Goal: Transaction & Acquisition: Purchase product/service

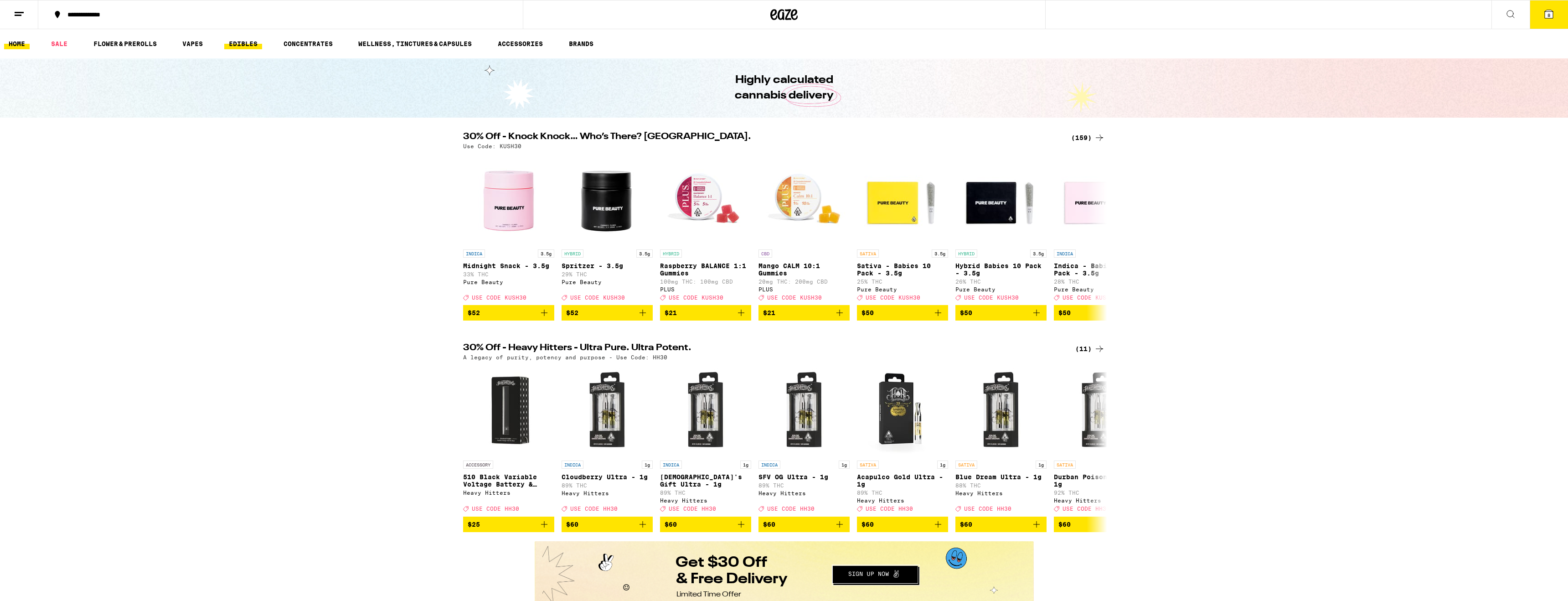
click at [248, 44] on link "EDIBLES" at bounding box center [243, 44] width 38 height 11
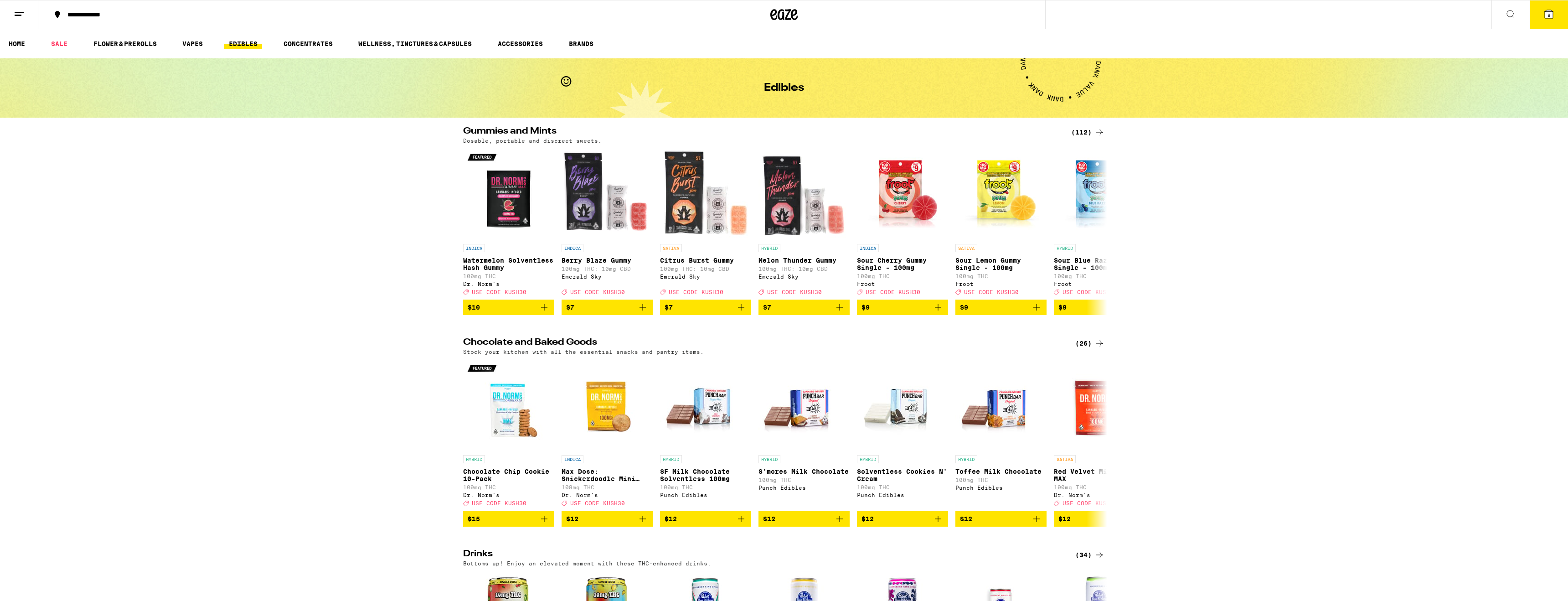
click at [1099, 349] on icon at bounding box center [1099, 343] width 11 height 11
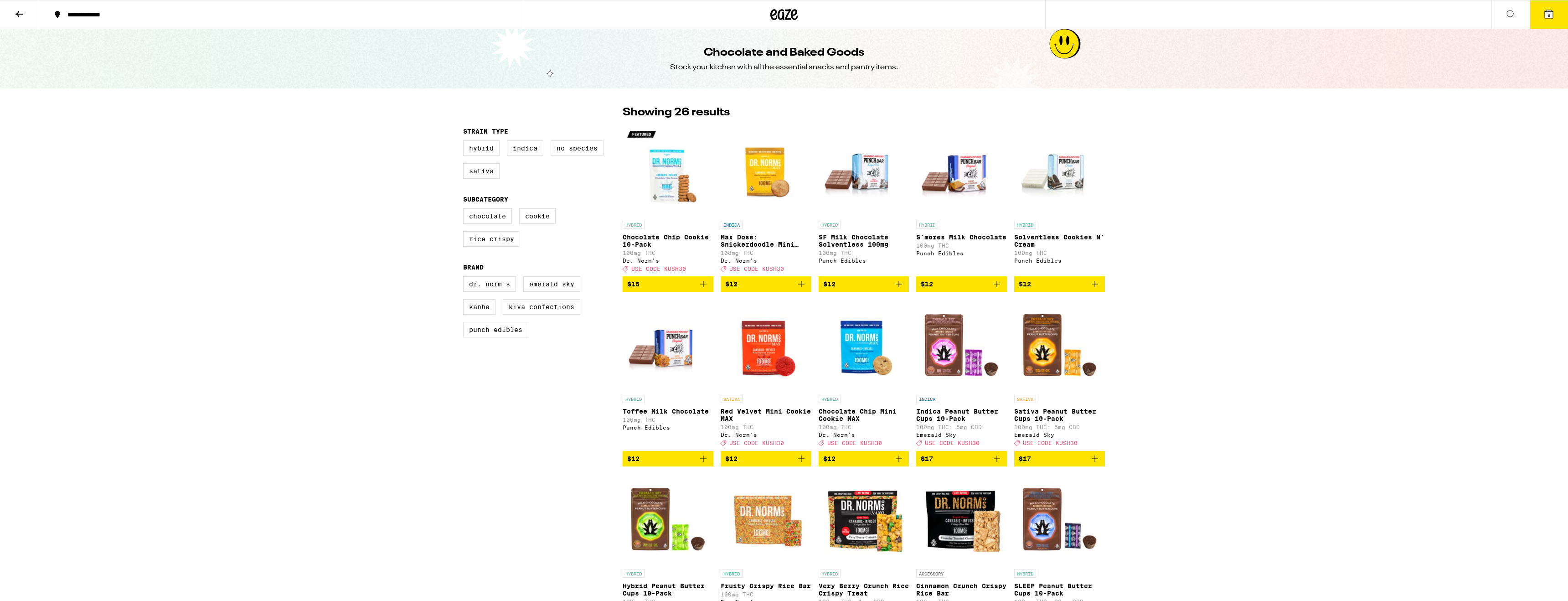
click at [1509, 13] on icon at bounding box center [1511, 14] width 11 height 11
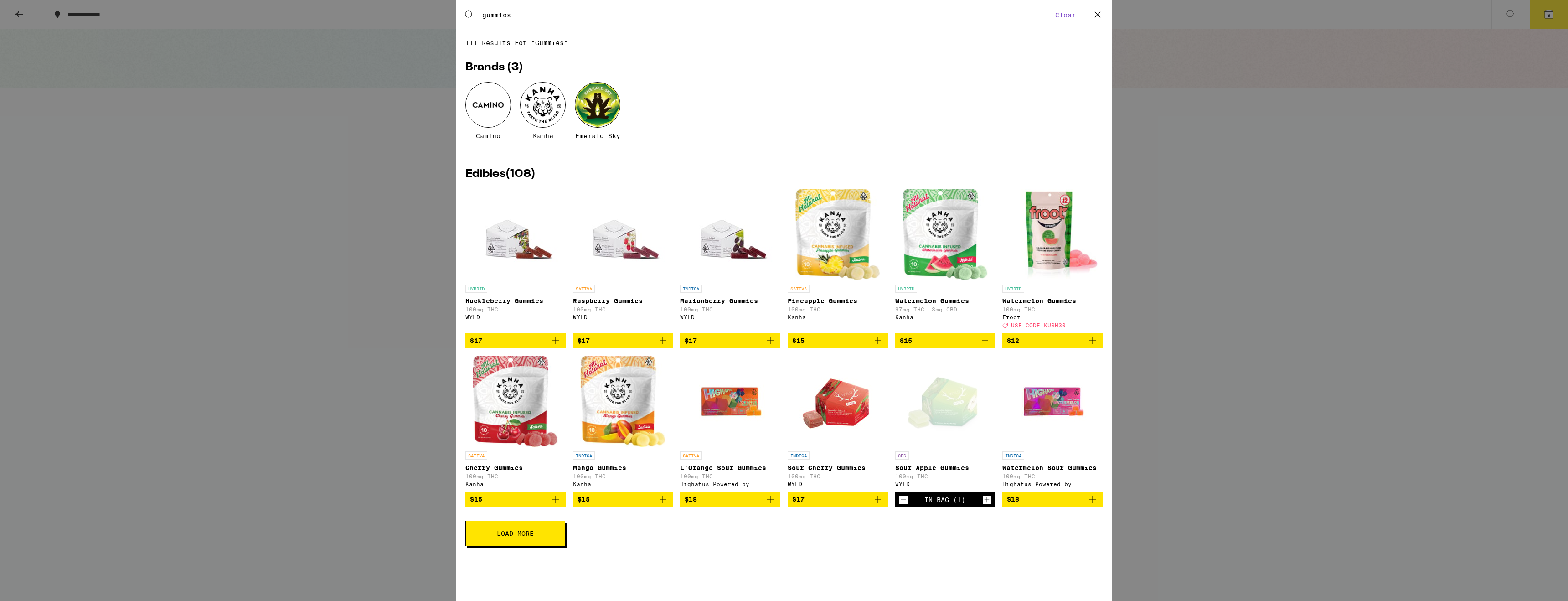
type input "gummies"
click at [545, 546] on button "Load More" at bounding box center [516, 533] width 100 height 26
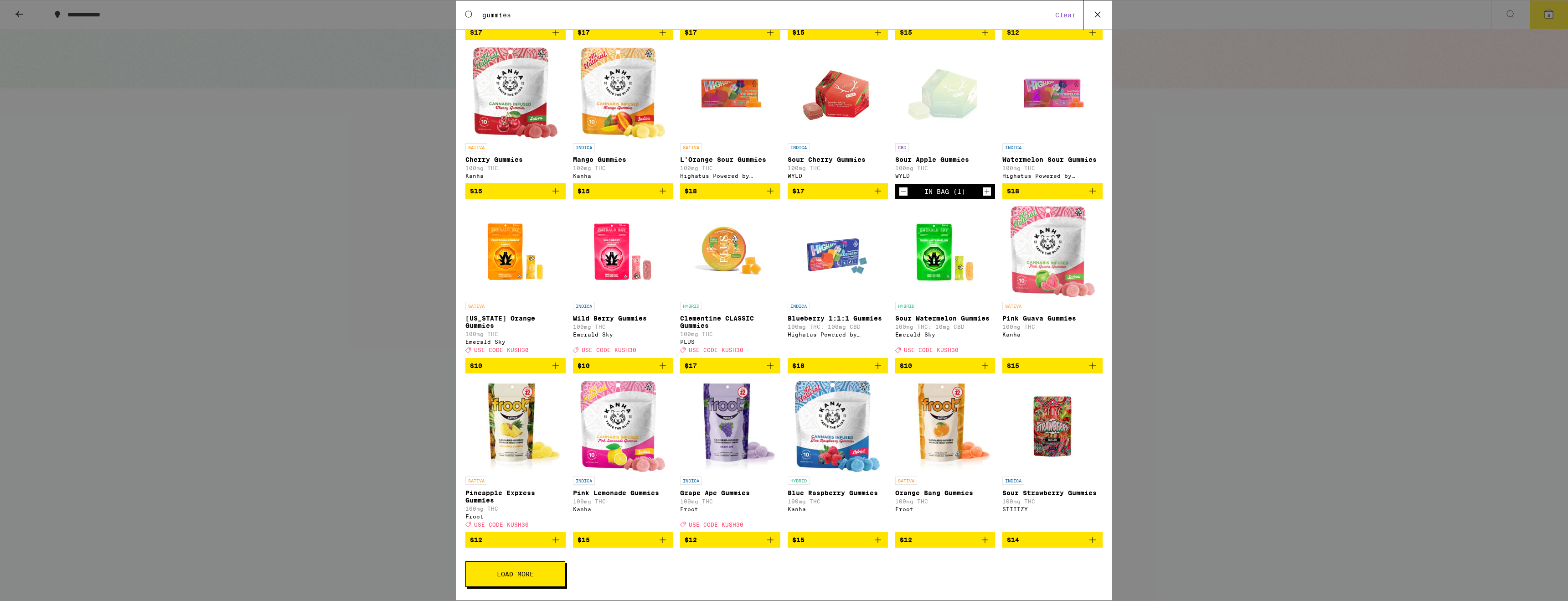
scroll to position [331, 0]
click at [984, 361] on icon "Add to bag" at bounding box center [985, 366] width 11 height 11
click at [513, 573] on span "Load More" at bounding box center [515, 574] width 37 height 6
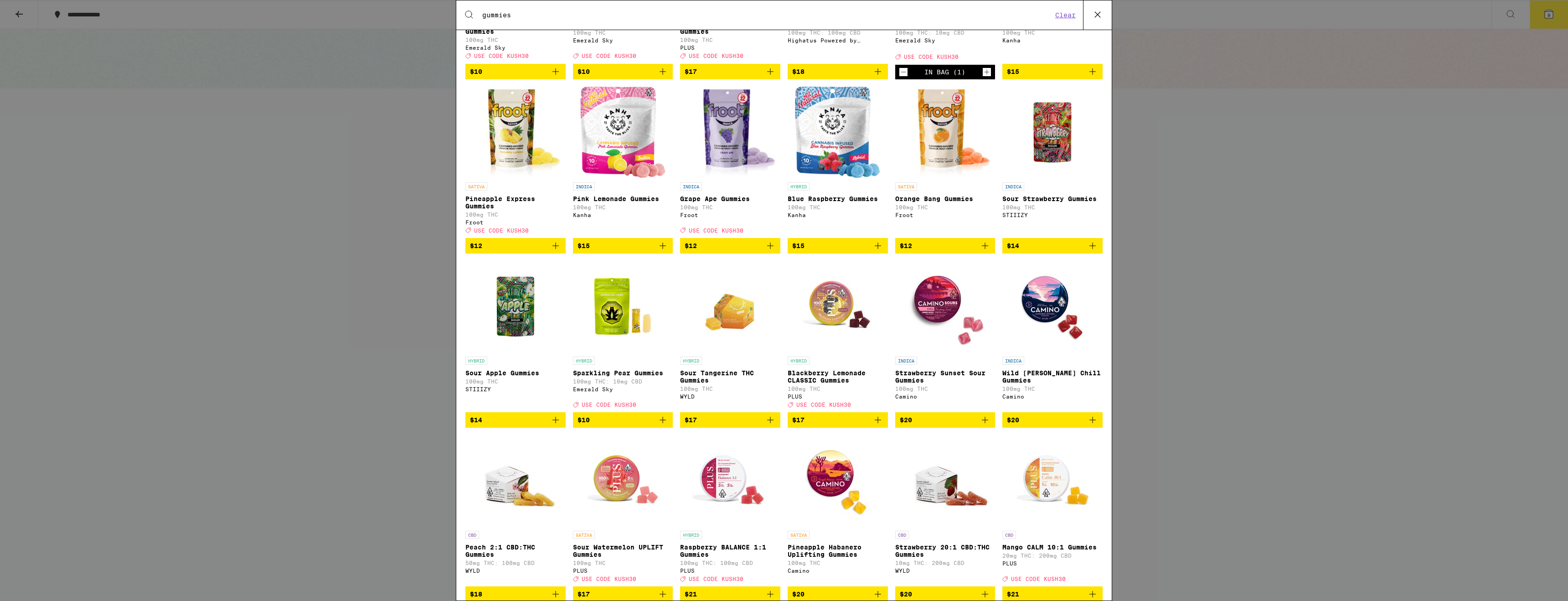
scroll to position [603, 0]
click at [558, 425] on icon "Add to bag" at bounding box center [556, 420] width 11 height 11
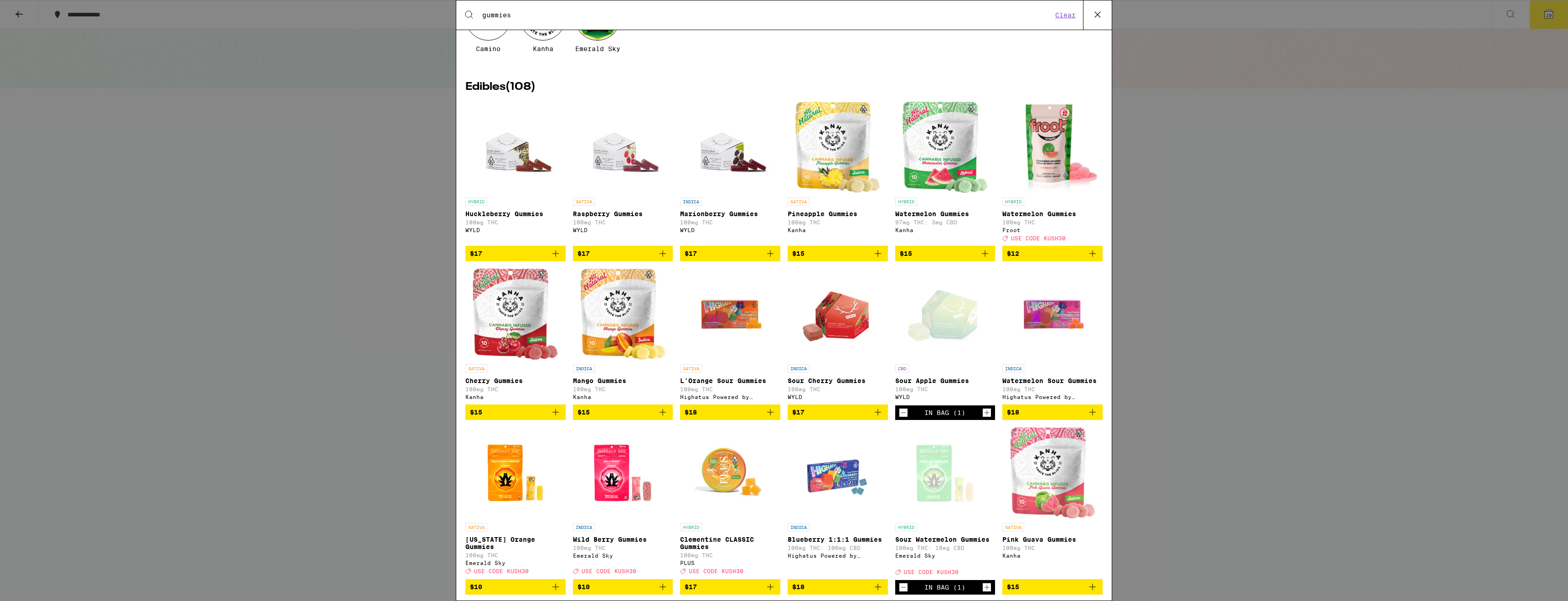
scroll to position [0, 0]
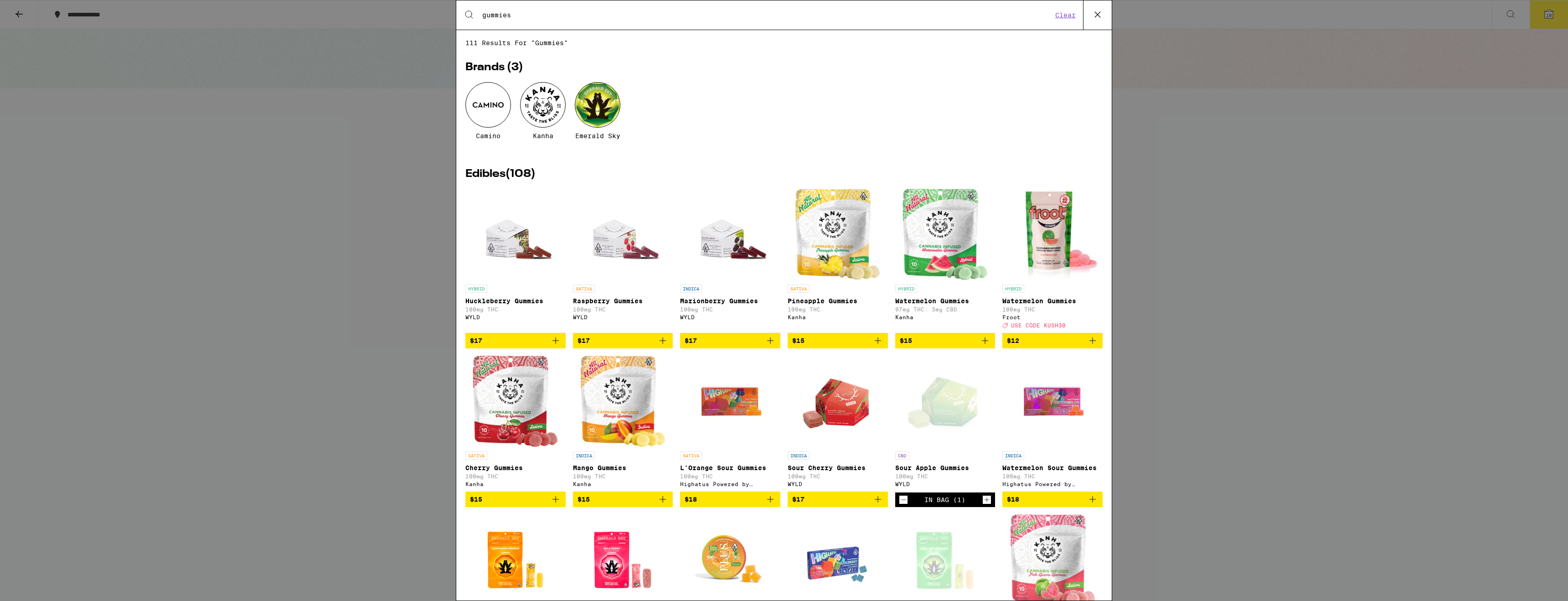
click at [1099, 15] on icon at bounding box center [1097, 14] width 5 height 5
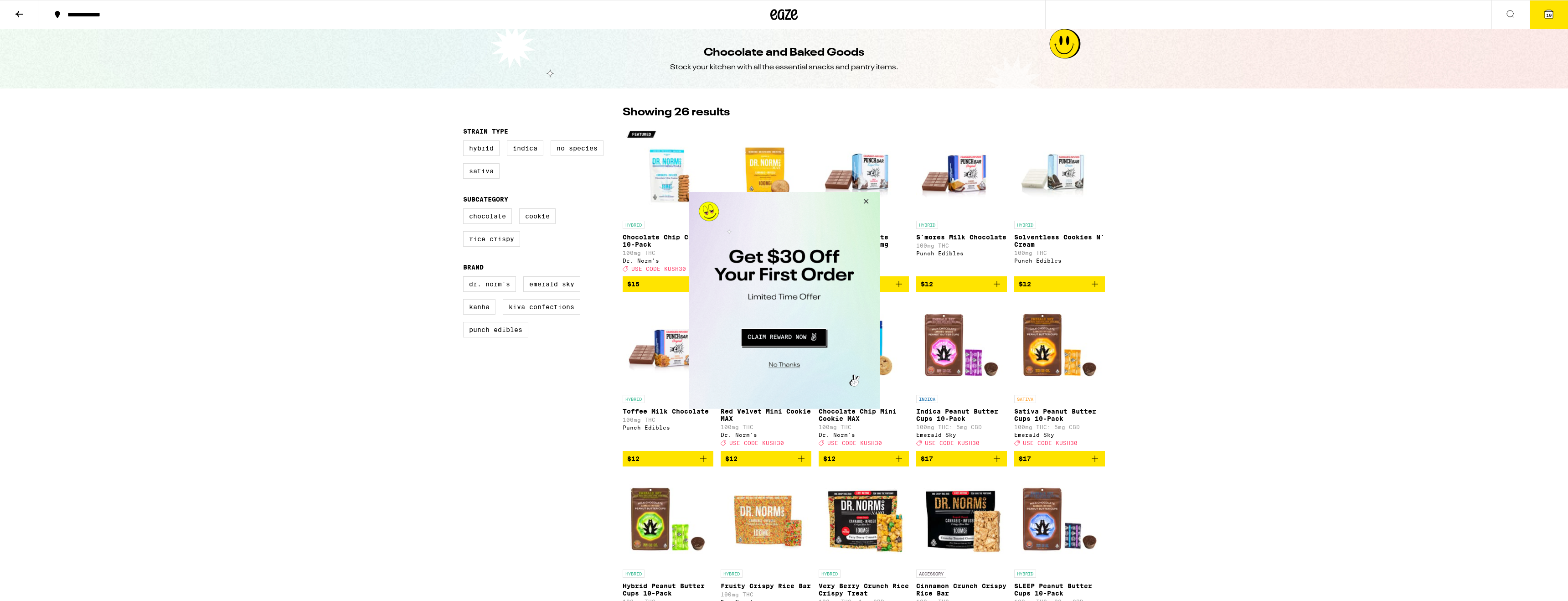
click at [865, 202] on button "Close Modal" at bounding box center [864, 203] width 24 height 22
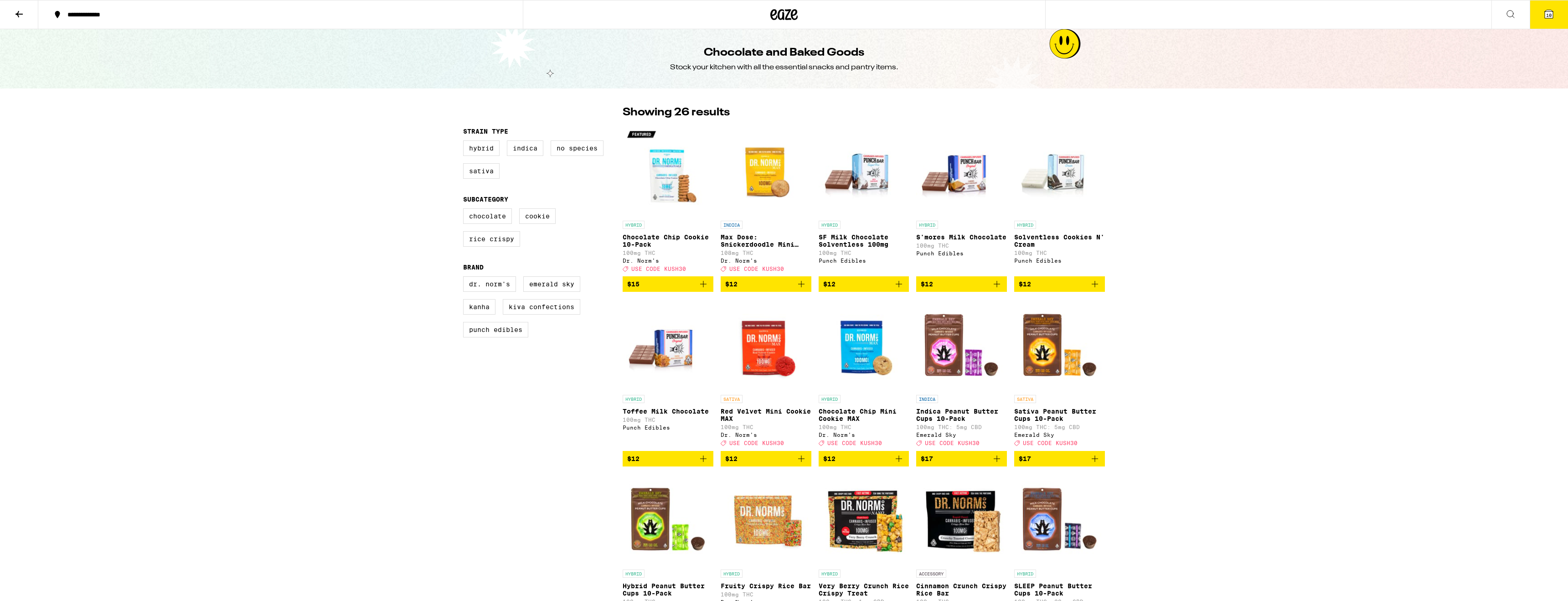
click at [1512, 16] on icon at bounding box center [1511, 14] width 11 height 11
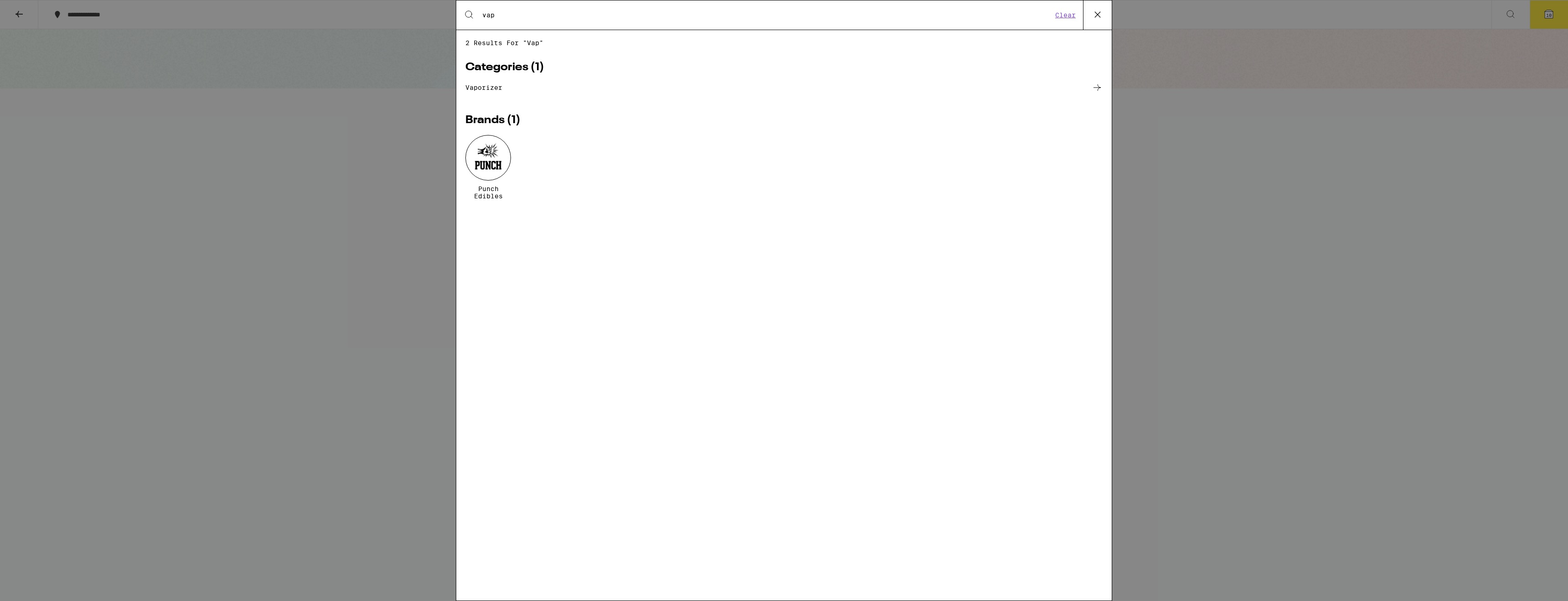
type input "vap"
click at [489, 88] on link "vaporizer" at bounding box center [784, 88] width 637 height 11
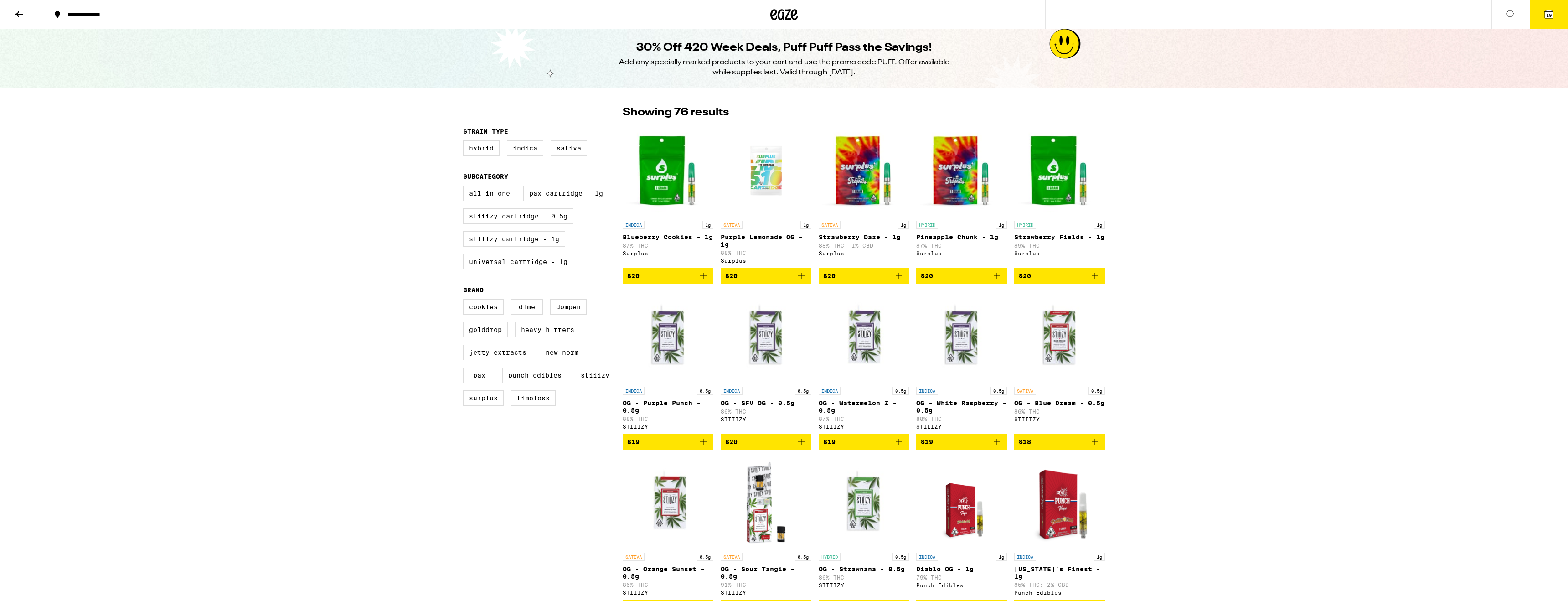
click at [863, 175] on img "Open page for Strawberry Daze - 1g from Surplus" at bounding box center [864, 170] width 91 height 91
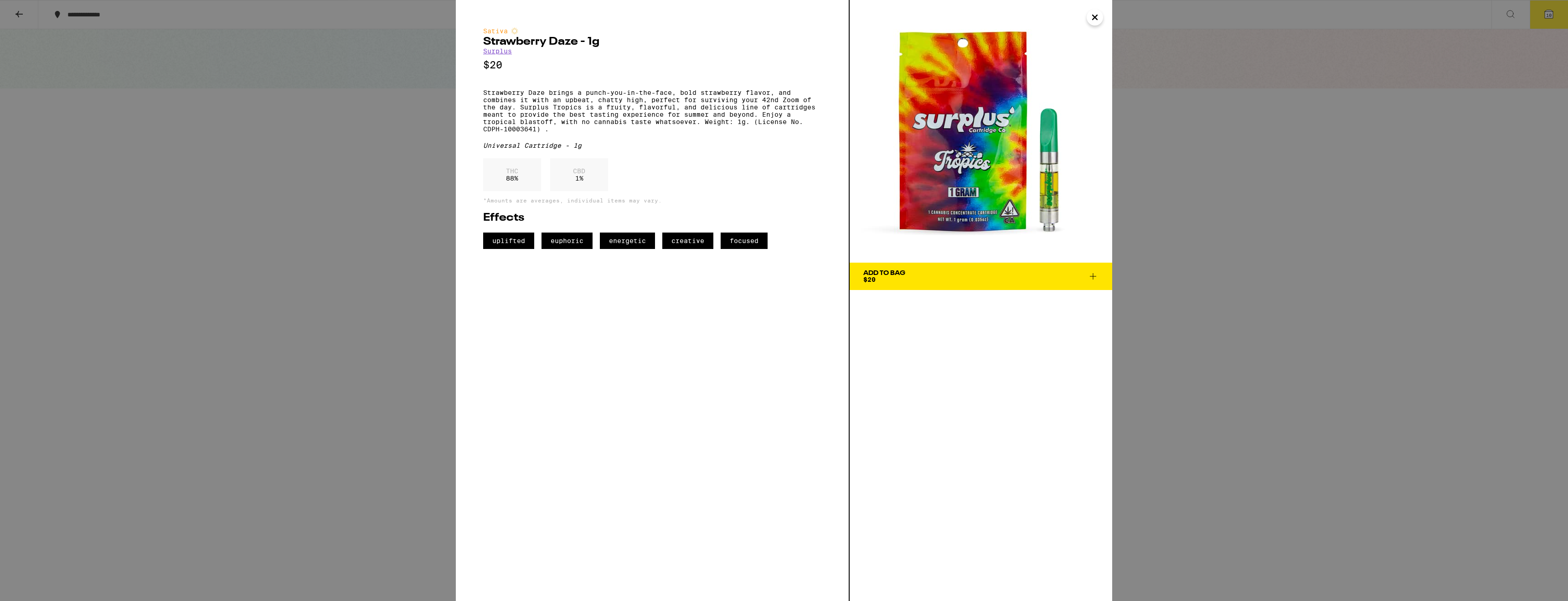
click at [1095, 277] on icon at bounding box center [1093, 276] width 11 height 11
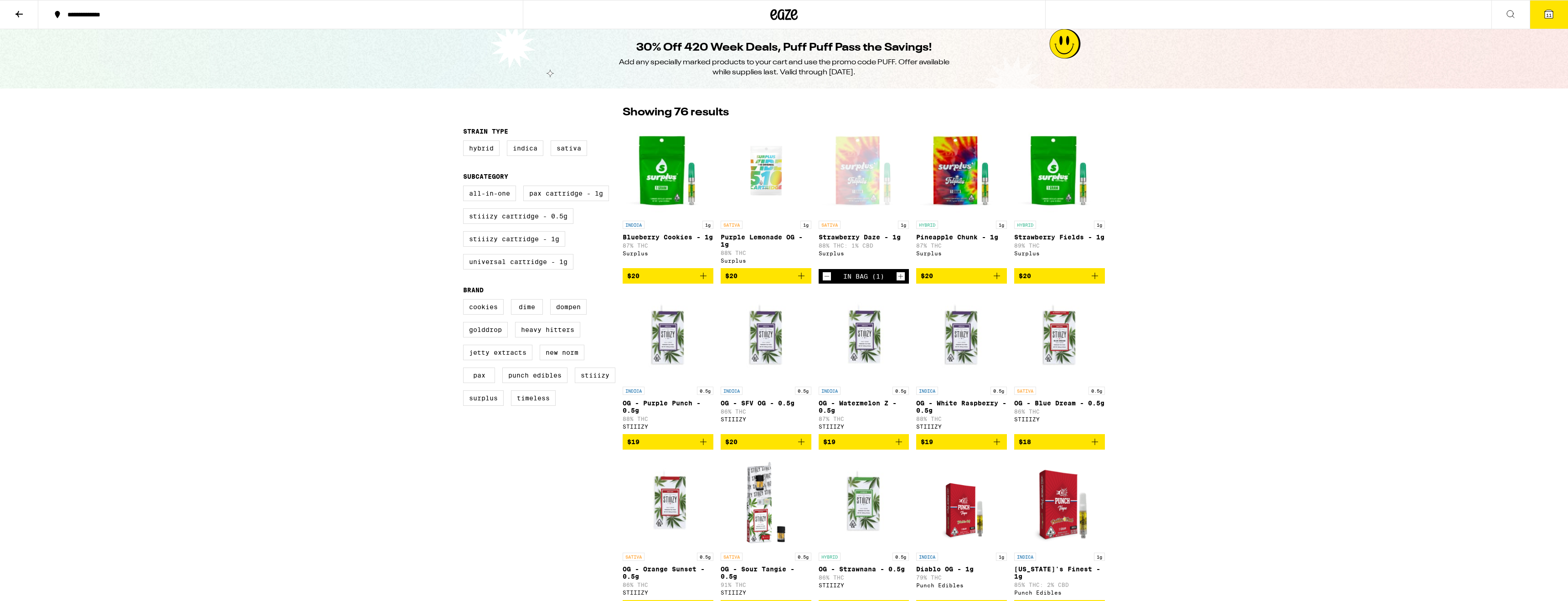
click at [1553, 18] on icon at bounding box center [1549, 14] width 11 height 11
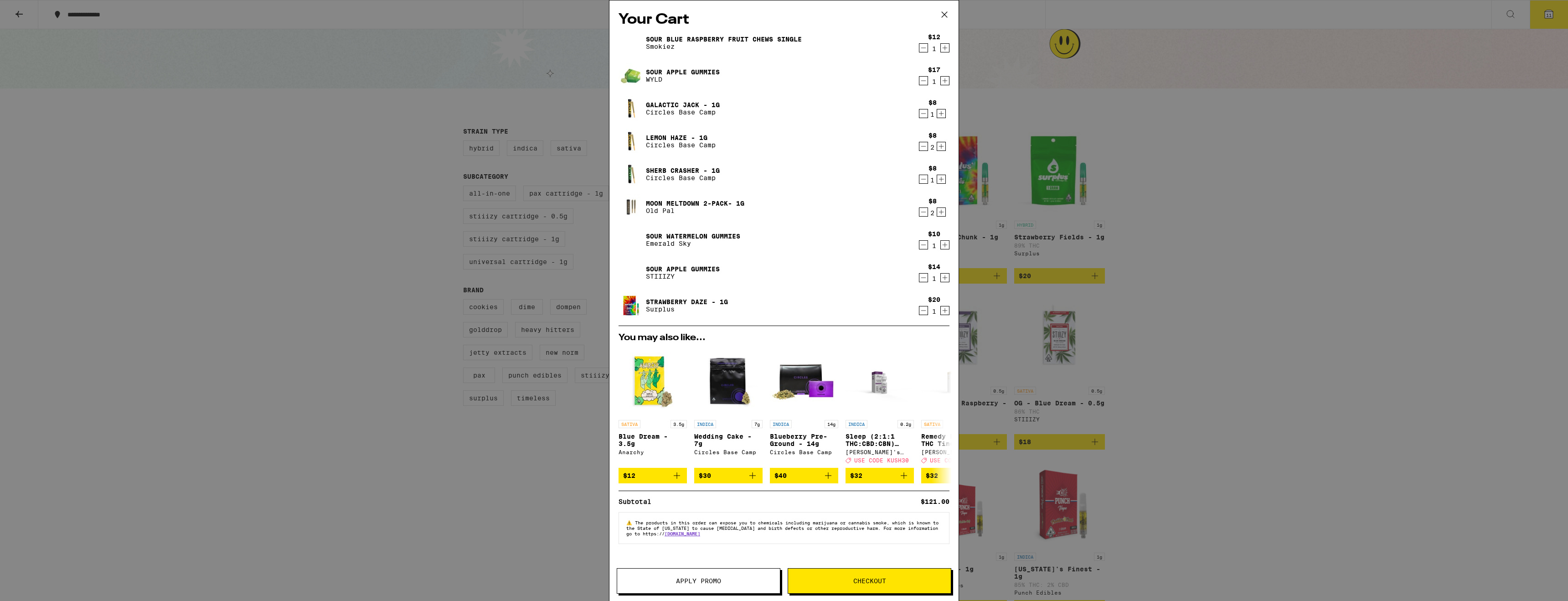
click at [925, 212] on icon "Decrement" at bounding box center [923, 212] width 8 height 11
click at [921, 177] on icon "Decrement" at bounding box center [923, 179] width 8 height 11
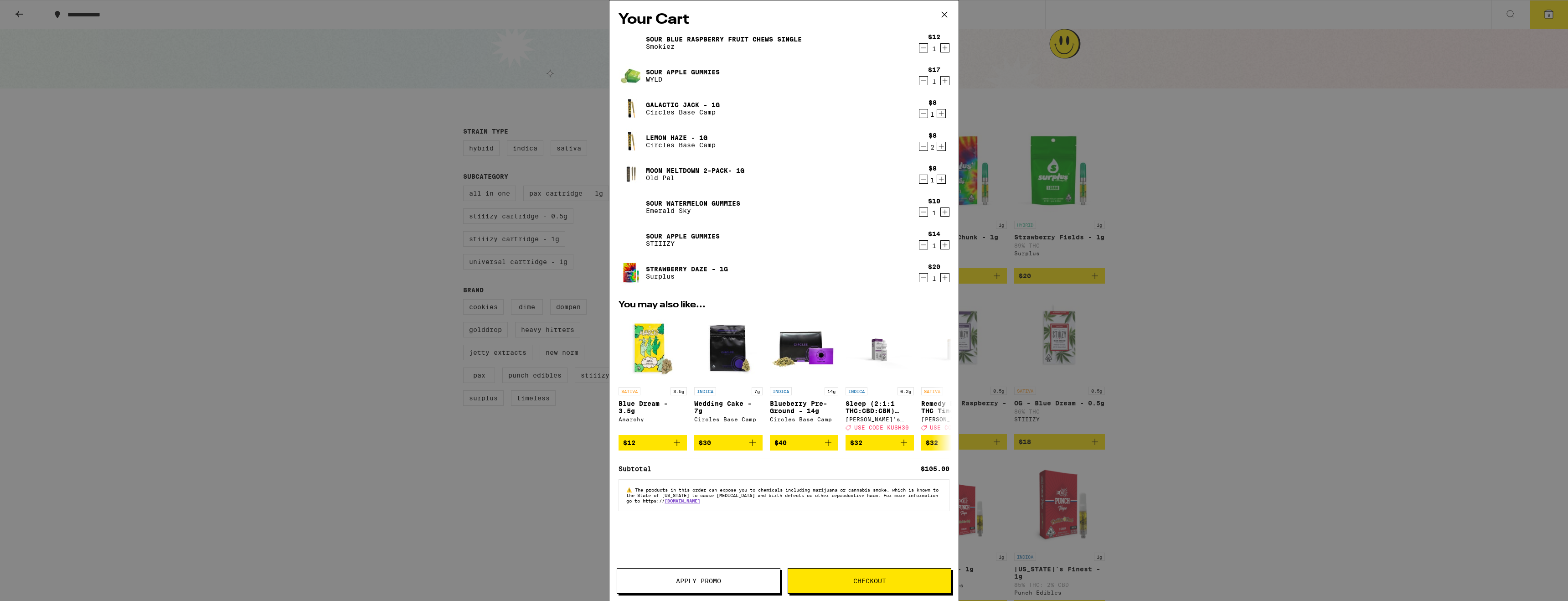
drag, startPoint x: 925, startPoint y: 146, endPoint x: 933, endPoint y: 135, distance: 13.6
click at [928, 142] on button "Decrement" at bounding box center [923, 146] width 9 height 9
click at [923, 115] on icon "Decrement" at bounding box center [923, 113] width 8 height 11
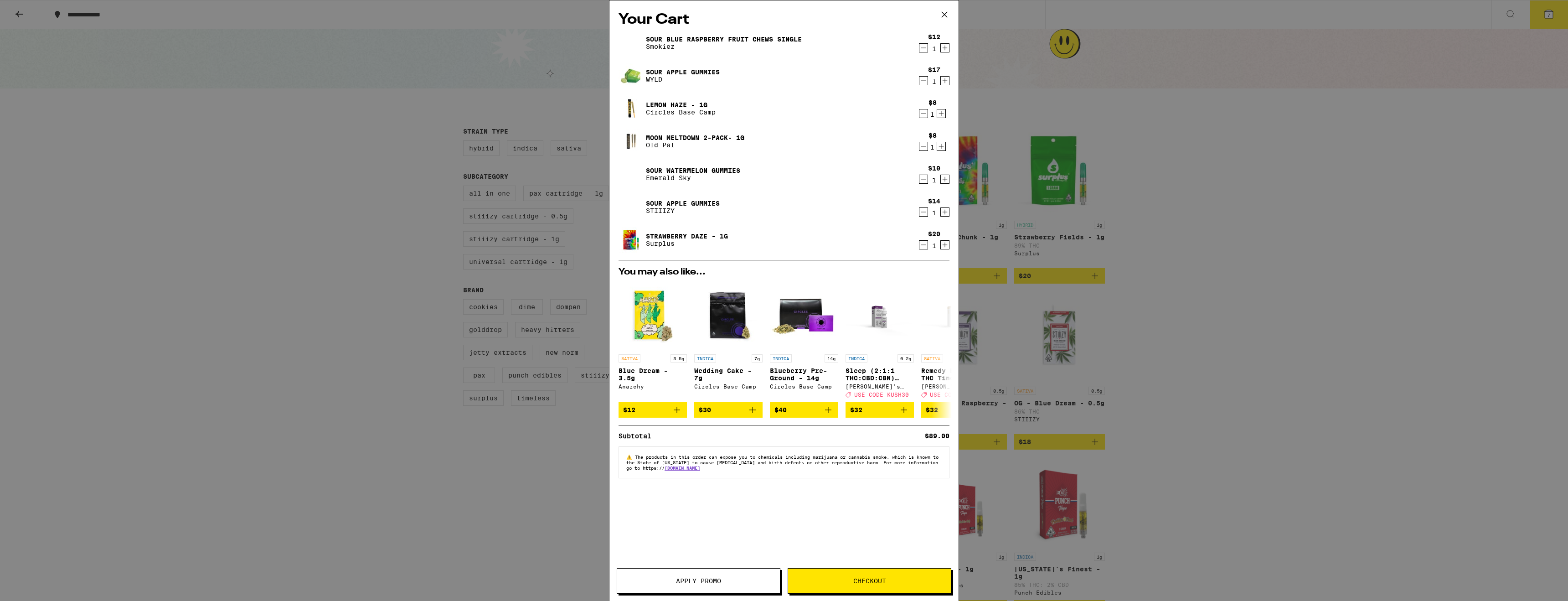
click at [923, 115] on icon "Decrement" at bounding box center [923, 113] width 8 height 11
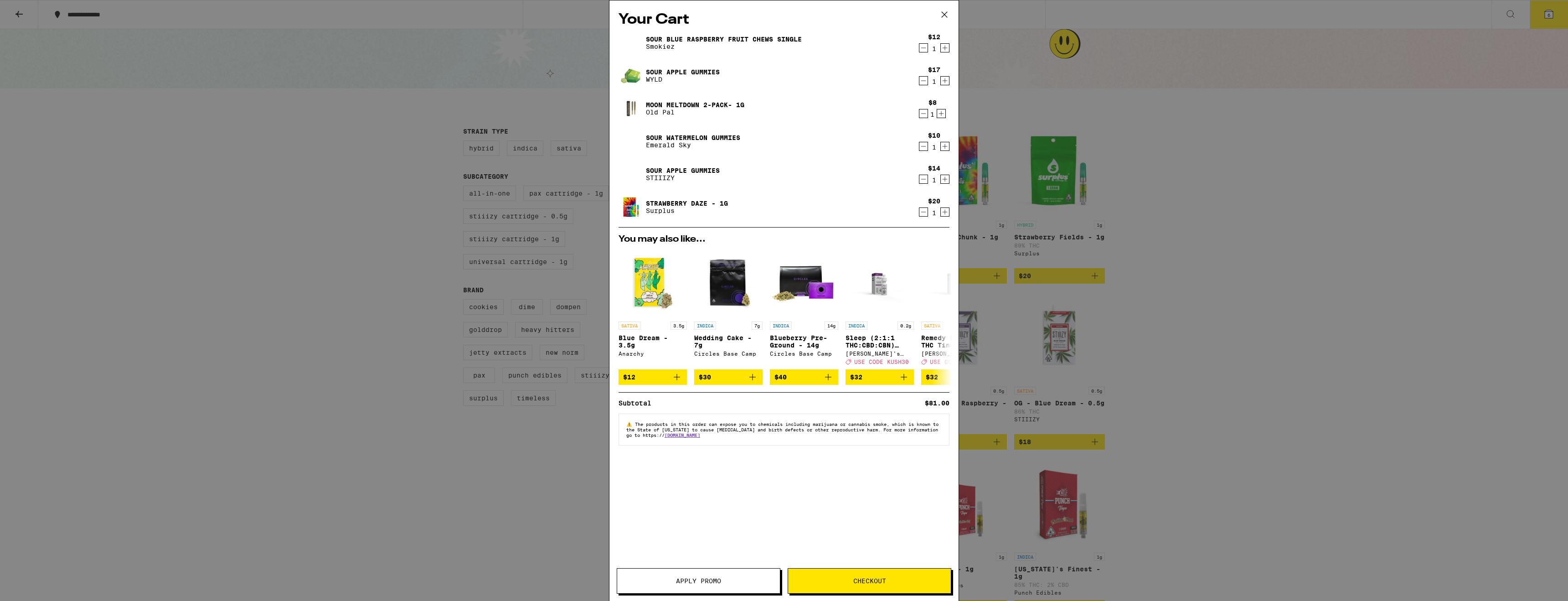
click at [922, 116] on icon "Decrement" at bounding box center [923, 113] width 8 height 11
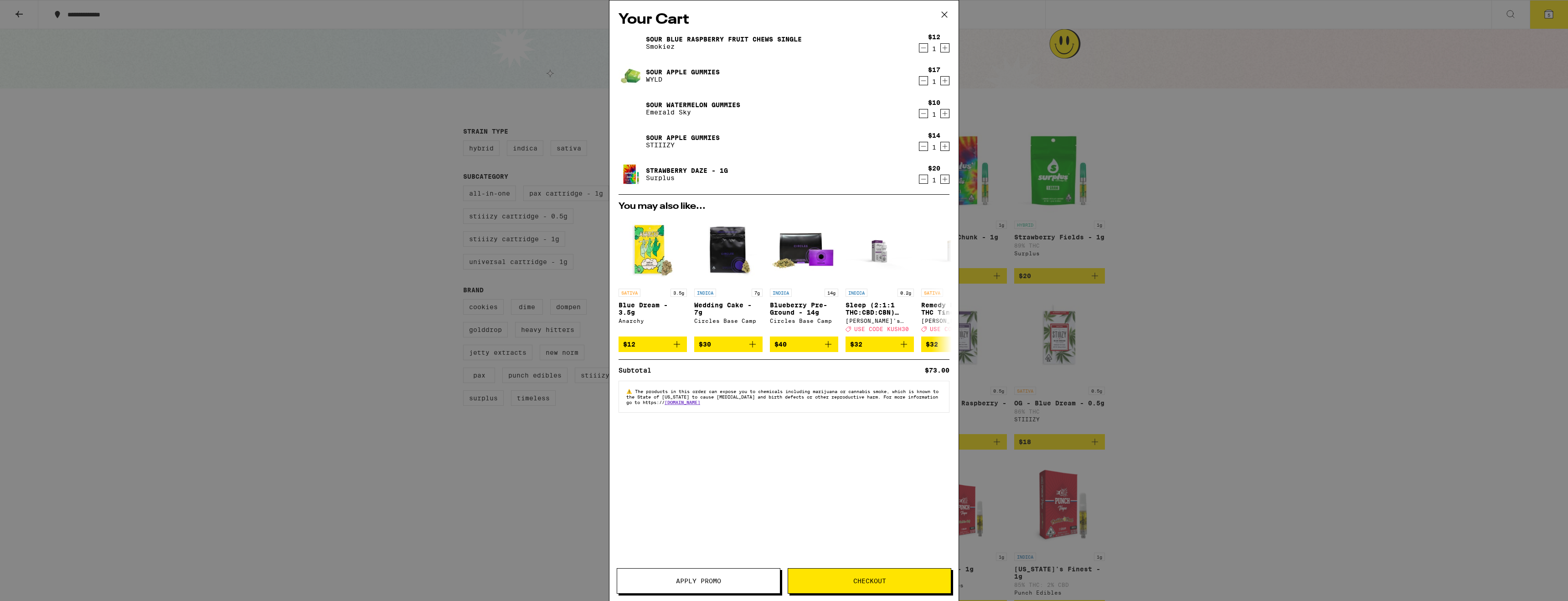
click at [866, 578] on span "Checkout" at bounding box center [870, 581] width 33 height 6
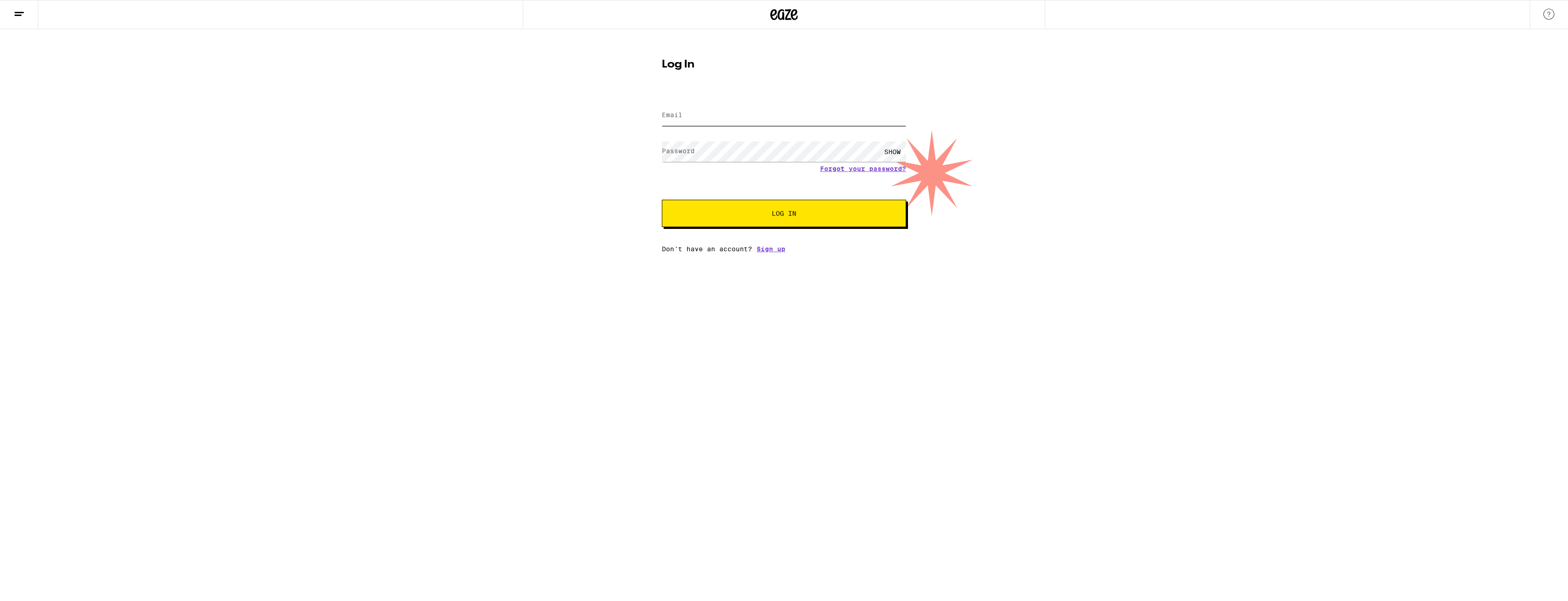
click at [719, 117] on input "Email" at bounding box center [783, 116] width 244 height 21
drag, startPoint x: 749, startPoint y: 122, endPoint x: 752, endPoint y: 115, distance: 7.6
click at [750, 121] on input "Email" at bounding box center [783, 116] width 244 height 21
type input "dewayne_granberry@yahoo.com"
click at [782, 213] on span "Log In" at bounding box center [784, 213] width 24 height 6
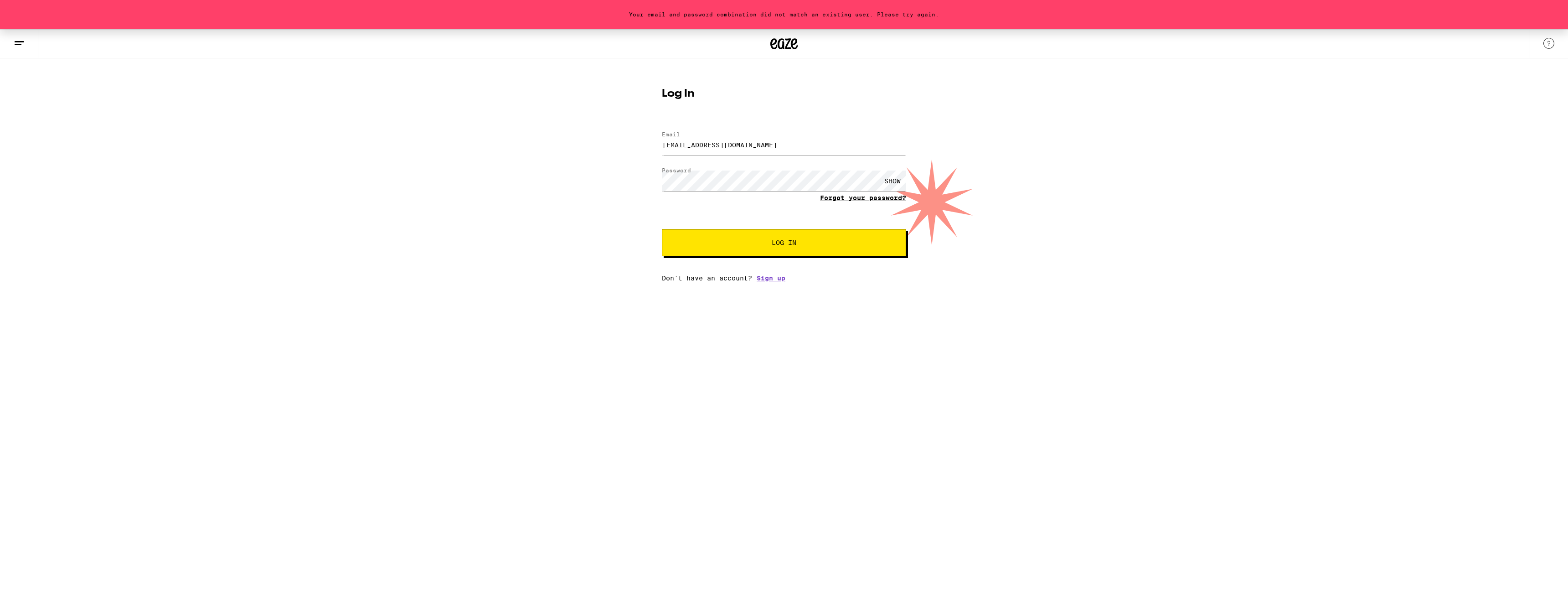
click at [852, 200] on link "Forgot your password?" at bounding box center [863, 198] width 86 height 7
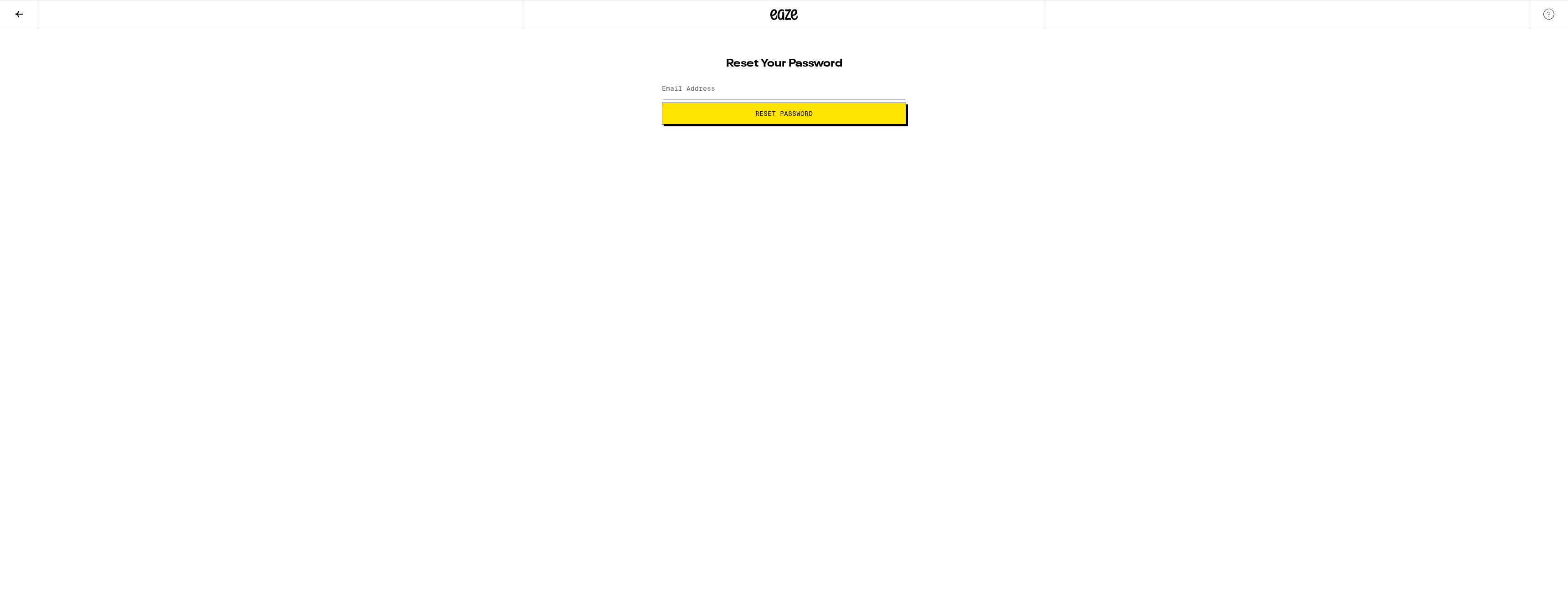
click at [699, 91] on label "Email Address" at bounding box center [688, 88] width 54 height 7
type input "dewayne_granberry@yahoo.com"
click at [724, 117] on button "Reset Password" at bounding box center [783, 113] width 244 height 22
click at [710, 90] on label "New password" at bounding box center [686, 88] width 49 height 7
click at [786, 115] on span "Submit" at bounding box center [784, 113] width 24 height 6
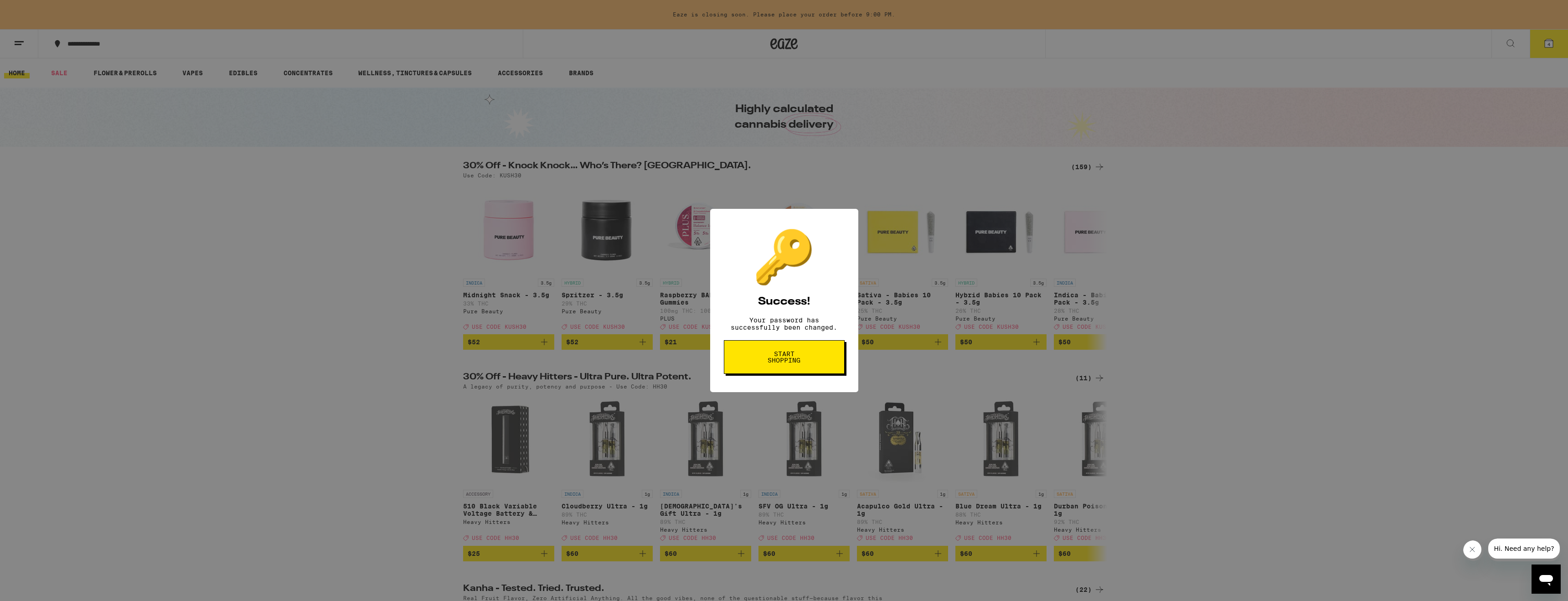
click at [1360, 362] on div "🔑 Success! Your password has successfully been changed. Start shopping" at bounding box center [784, 300] width 1568 height 601
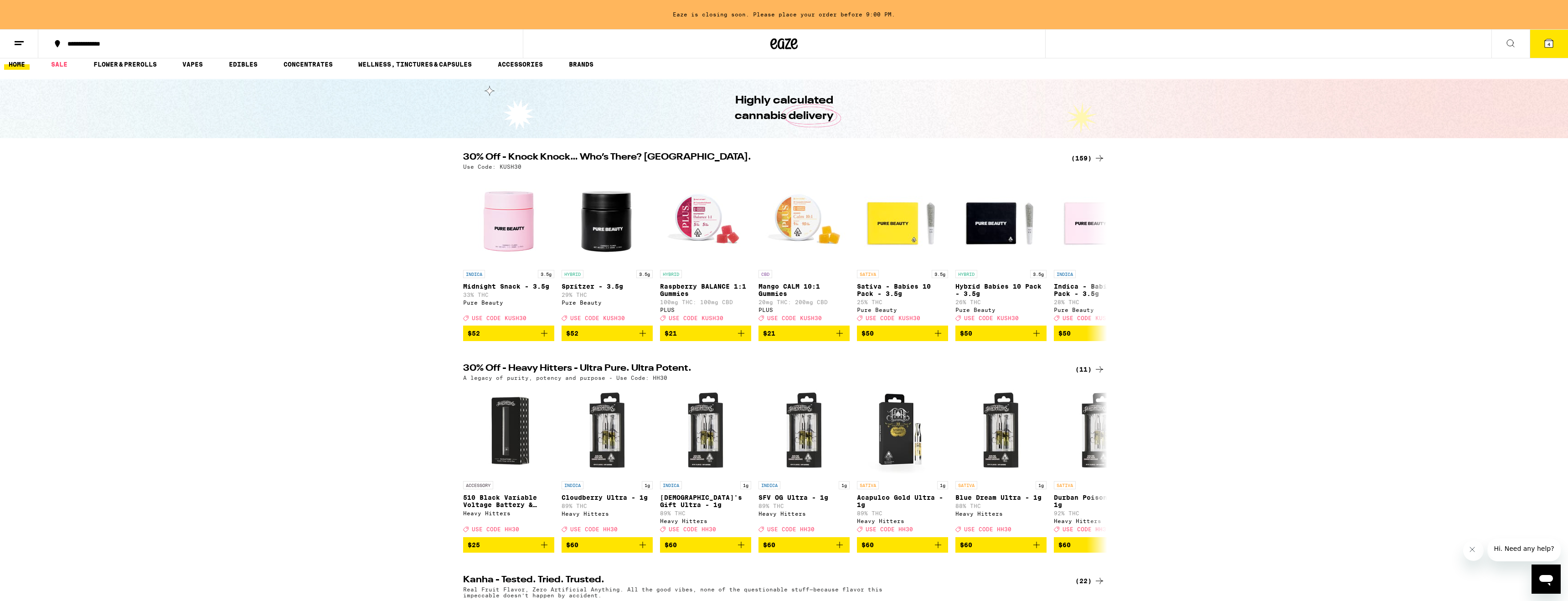
scroll to position [26, 0]
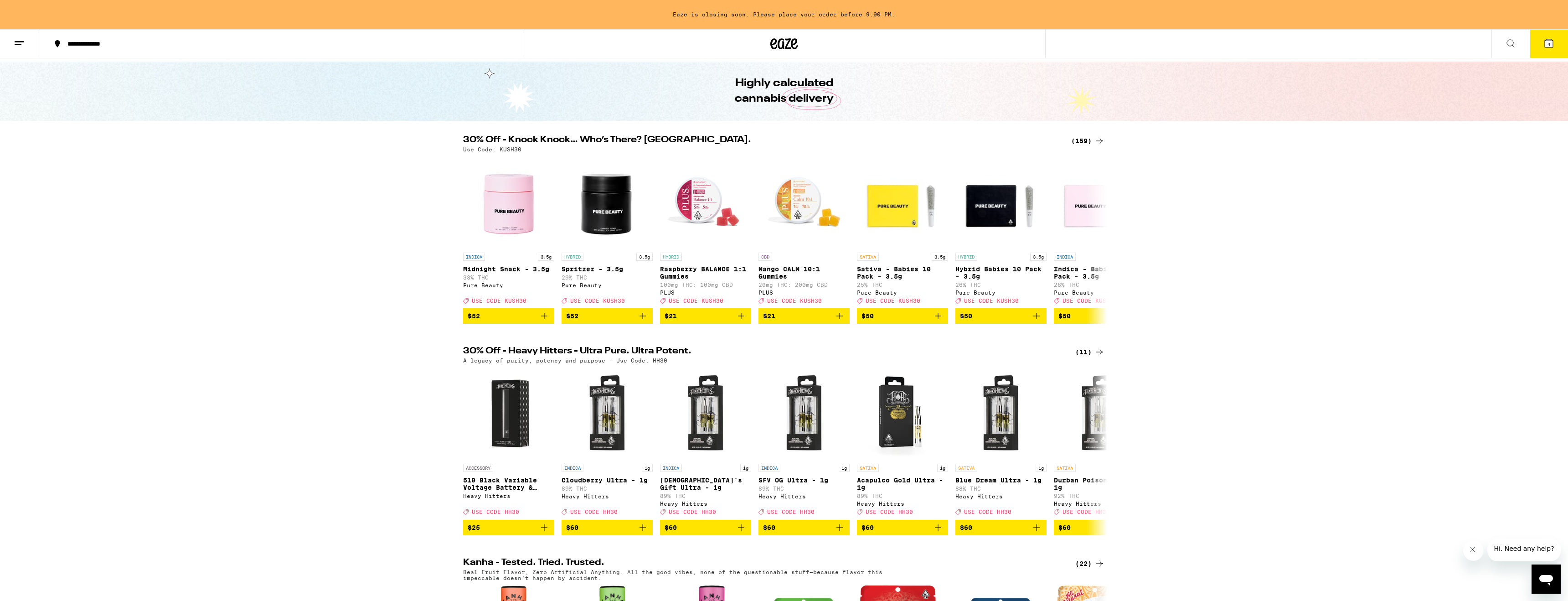
click at [1553, 43] on icon at bounding box center [1549, 43] width 8 height 8
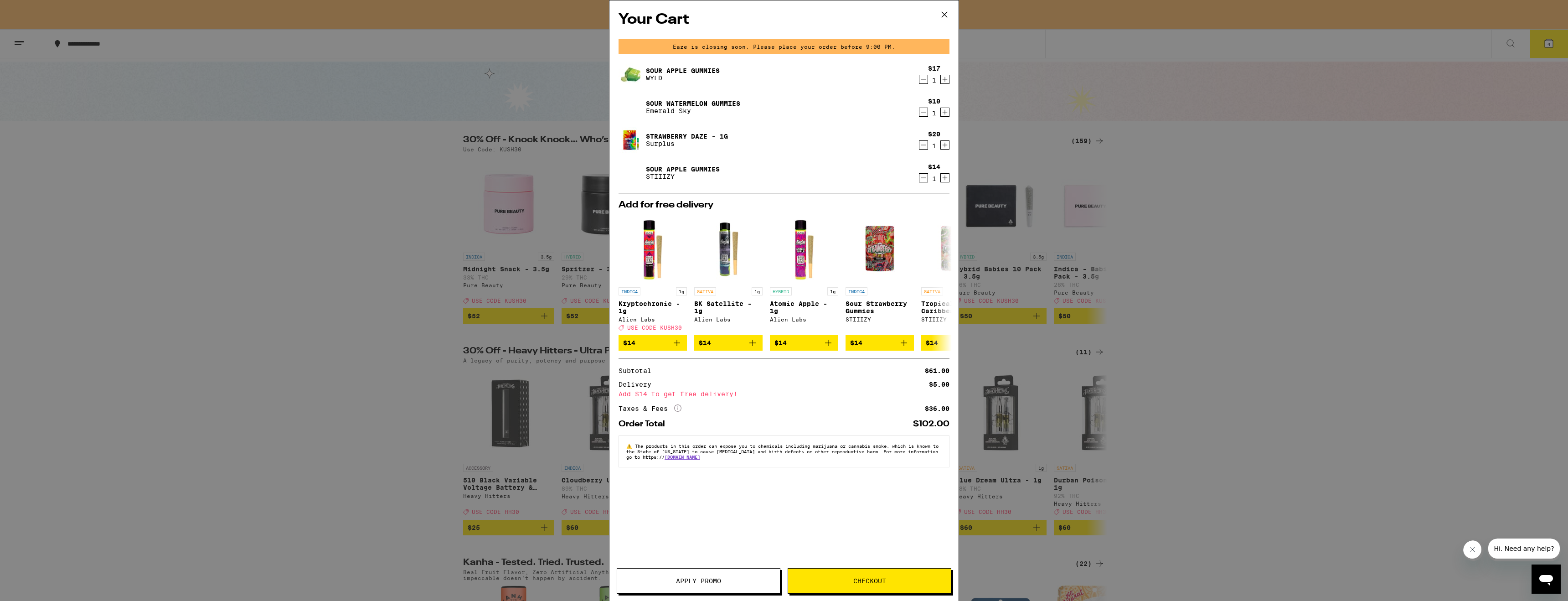
click at [873, 582] on span "Checkout" at bounding box center [870, 581] width 33 height 6
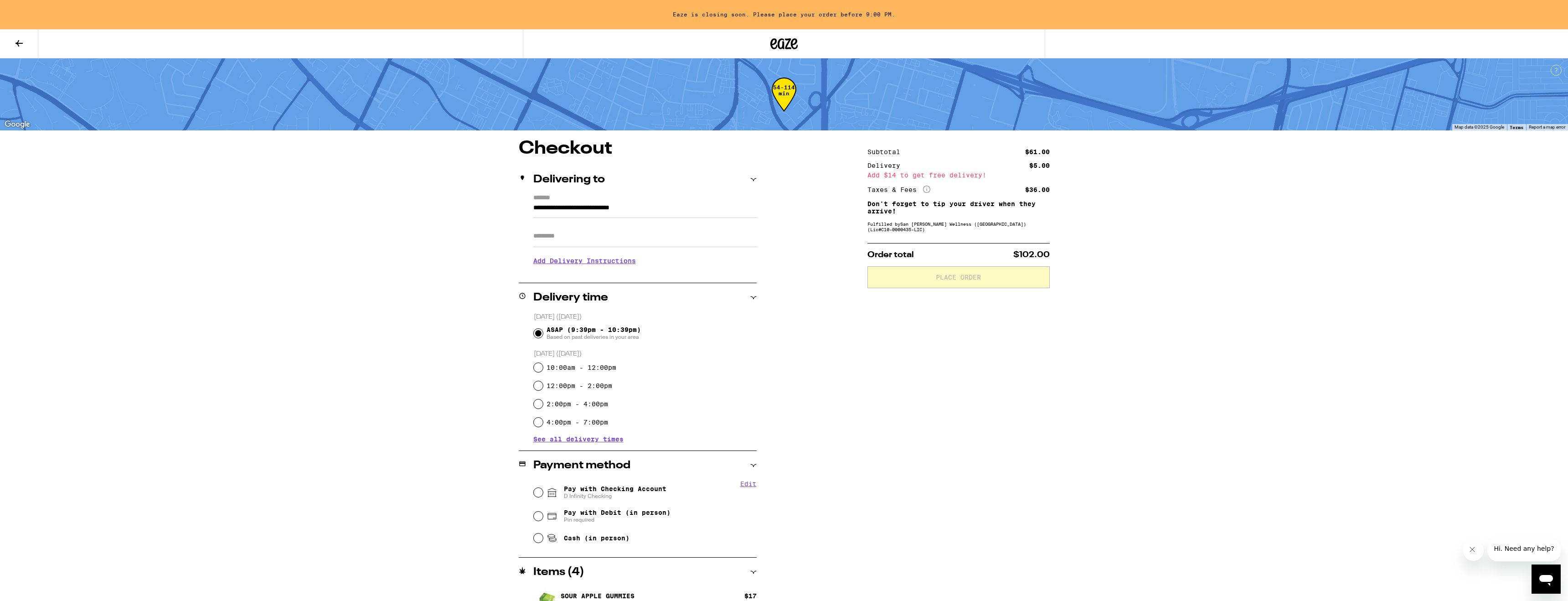
click at [541, 239] on input "Apt/Suite" at bounding box center [645, 236] width 223 height 22
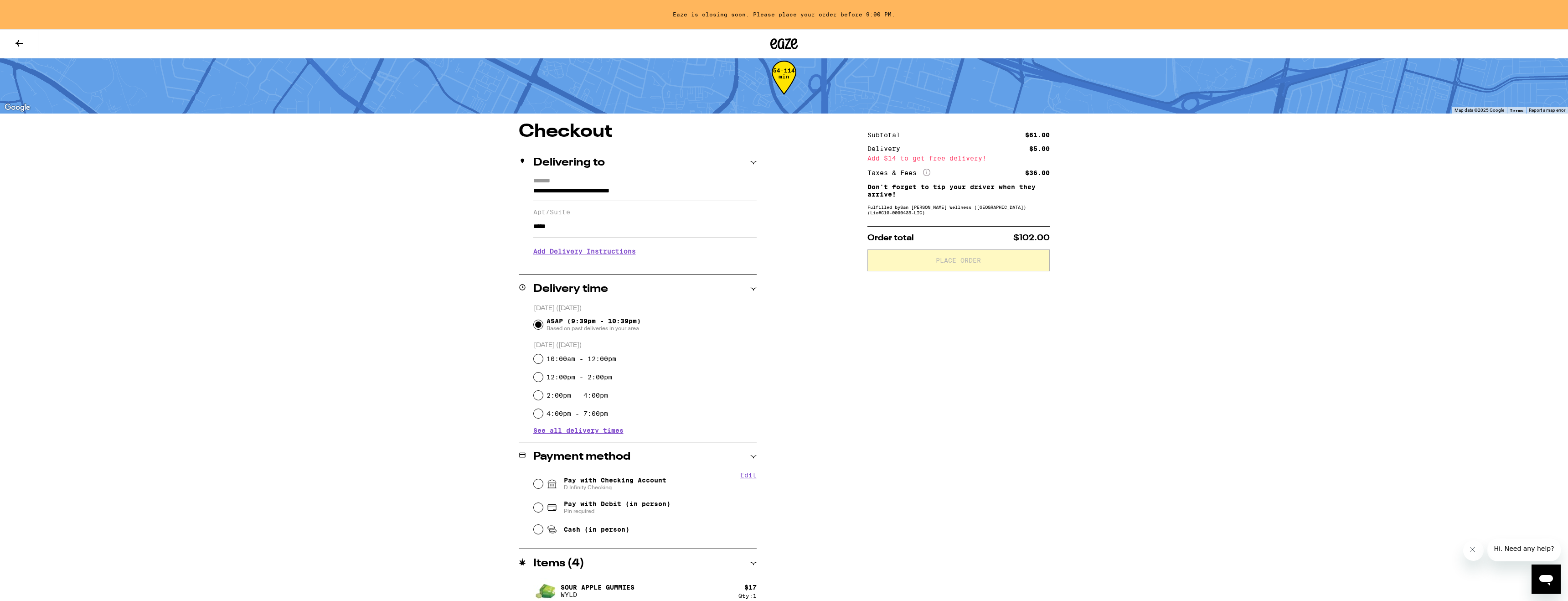
scroll to position [9, 0]
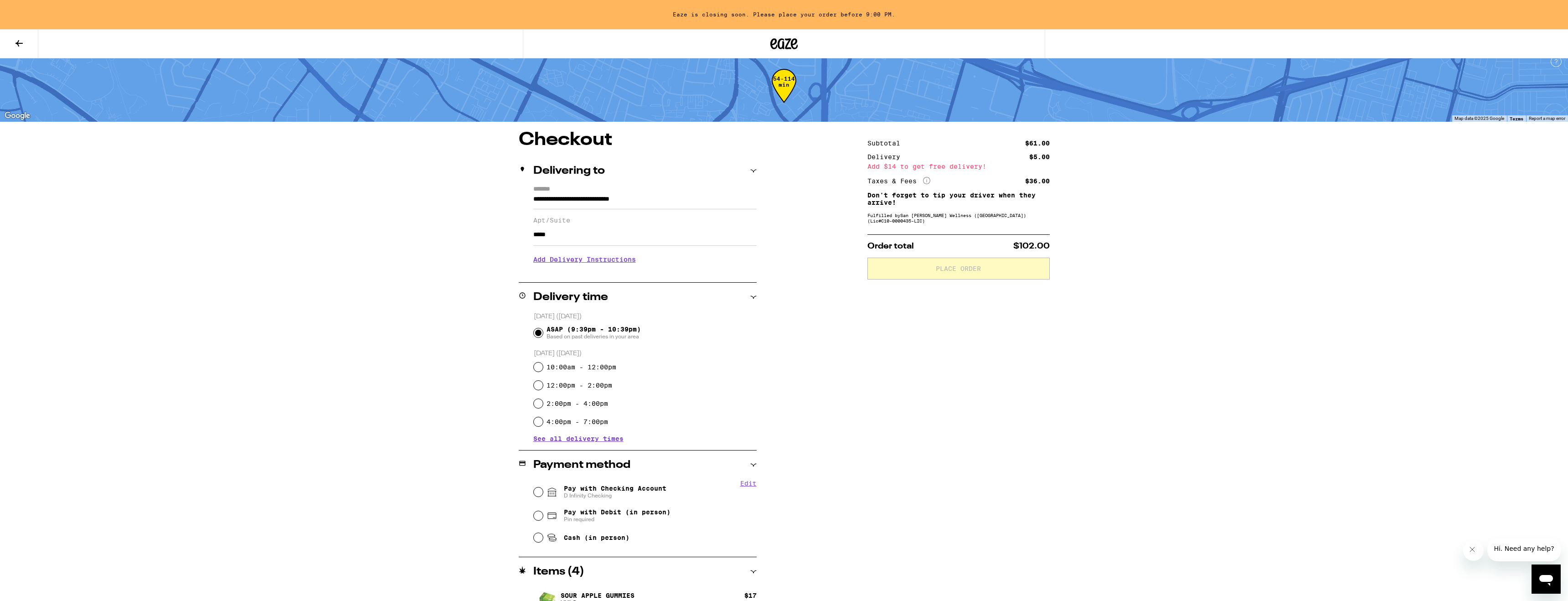
click at [663, 241] on input "*****" at bounding box center [645, 235] width 223 height 22
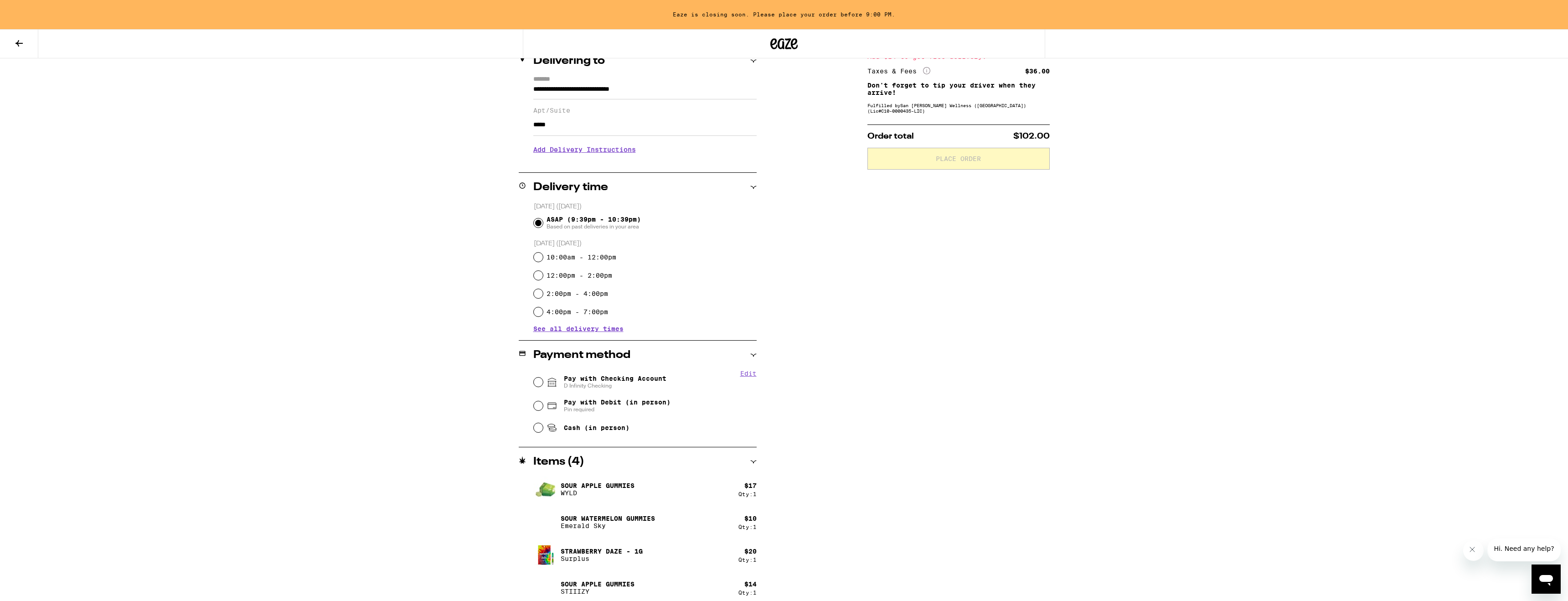
scroll to position [121, 0]
type input "*****"
click at [538, 379] on input "Pay with Checking Account D Infinity Checking" at bounding box center [538, 380] width 9 height 9
radio input "true"
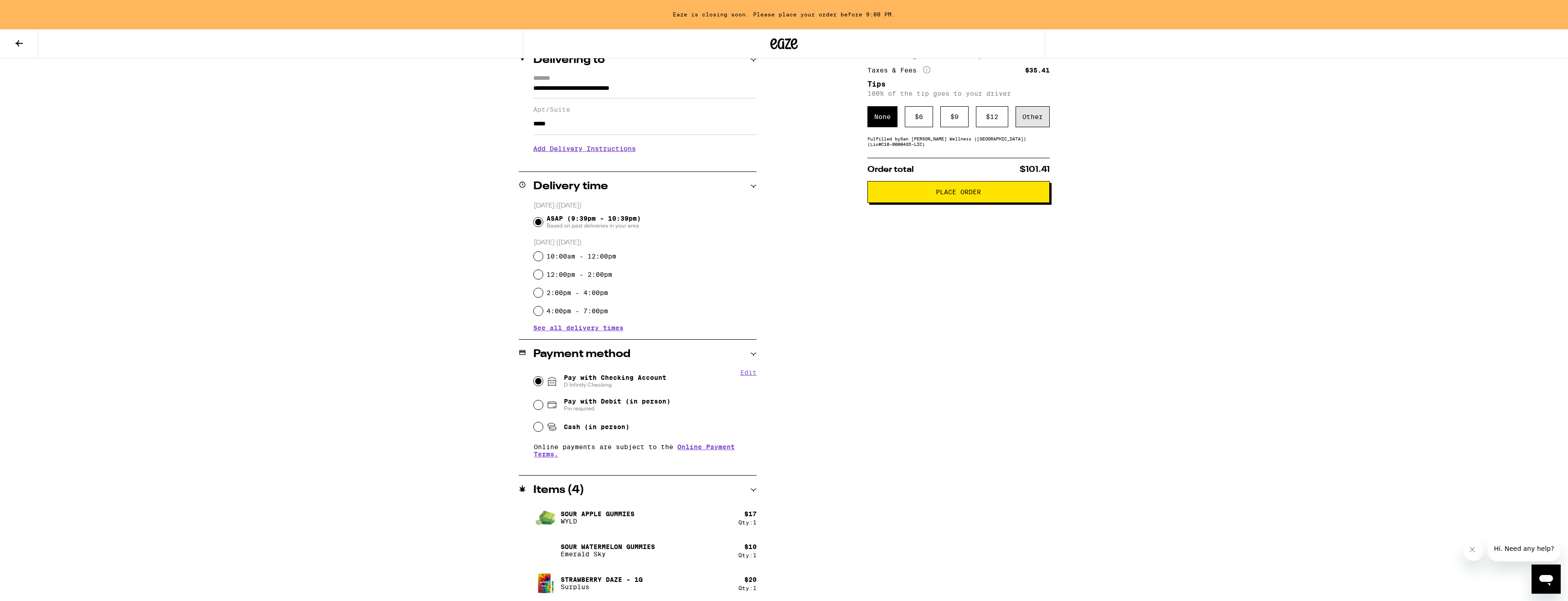
scroll to position [119, 0]
click at [1030, 120] on div "Other" at bounding box center [1032, 117] width 34 height 21
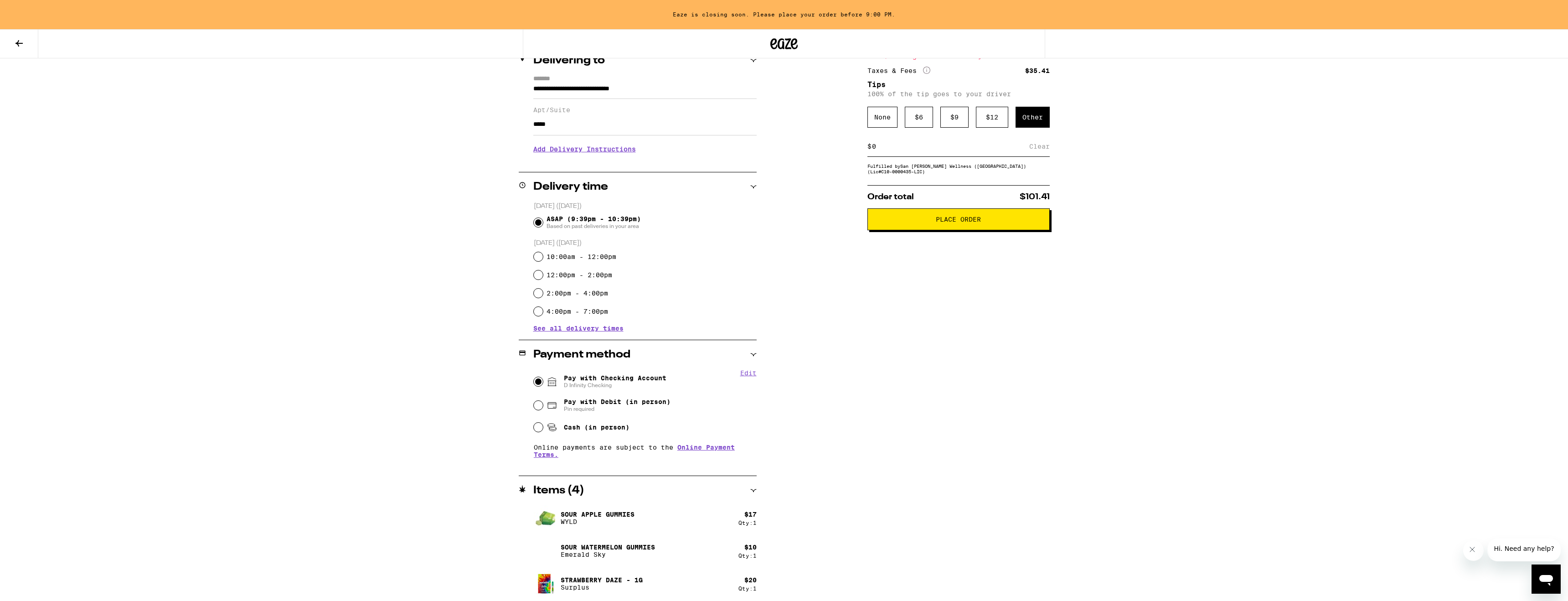
scroll to position [122, 0]
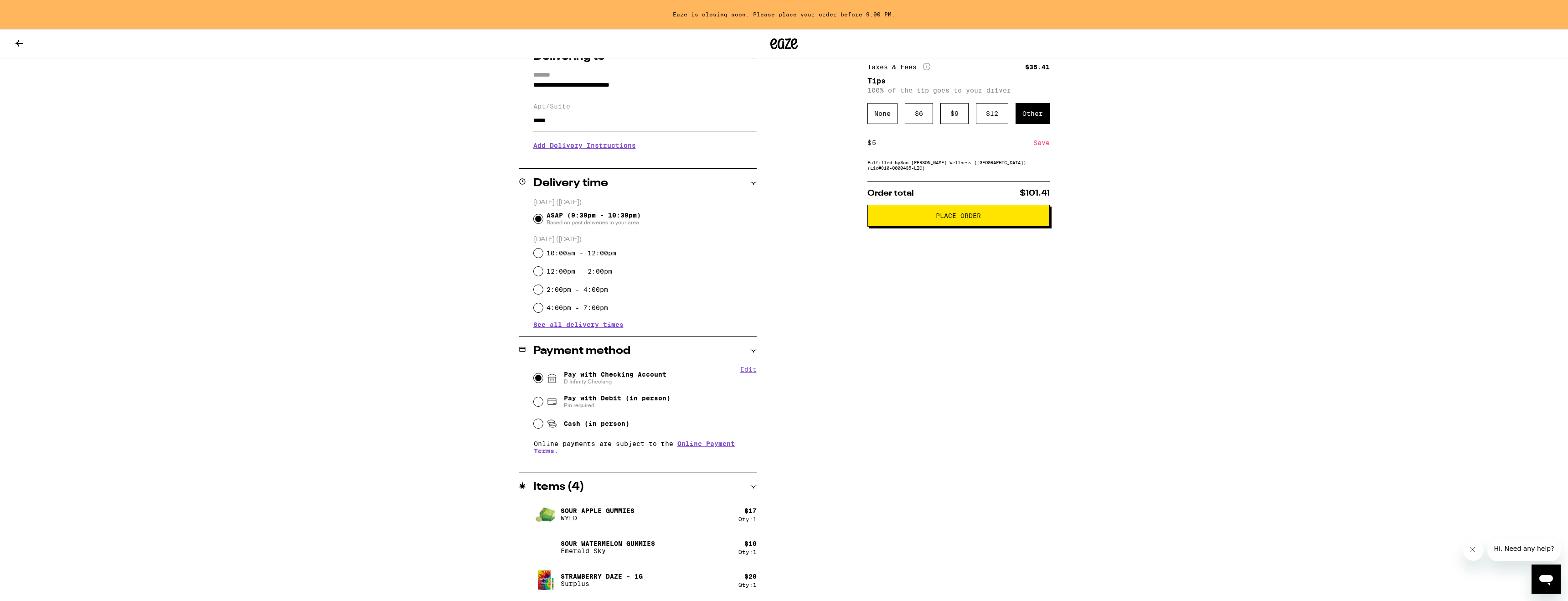
type input "5"
click at [967, 219] on span "Place Order" at bounding box center [958, 216] width 45 height 6
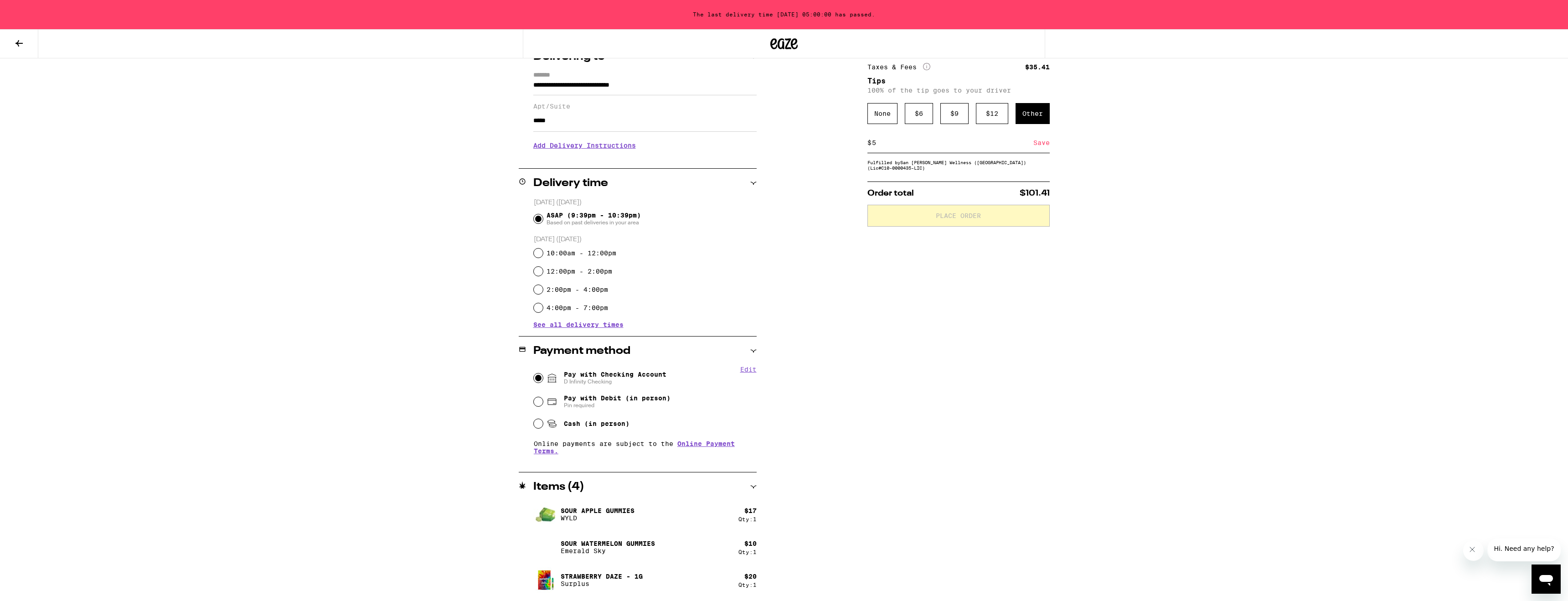
click at [1041, 149] on div "Save" at bounding box center [1041, 142] width 16 height 20
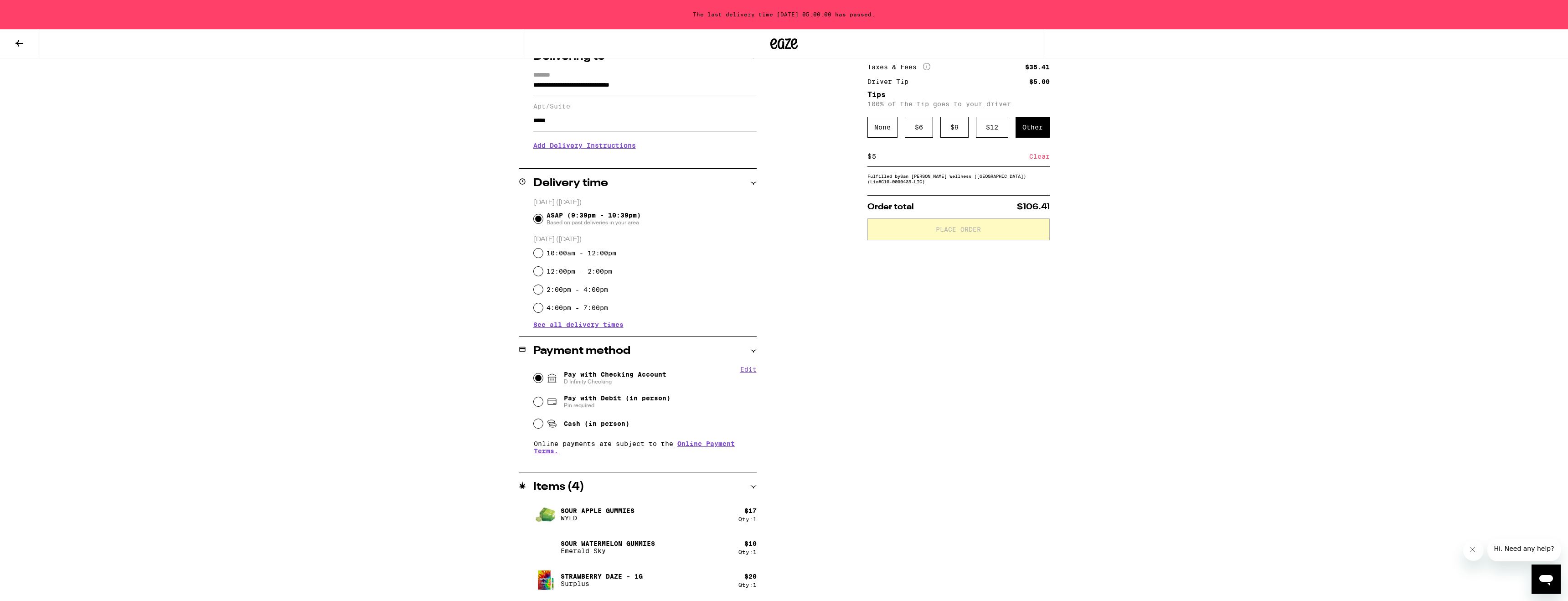
click at [587, 326] on span "See all delivery times" at bounding box center [578, 325] width 90 height 6
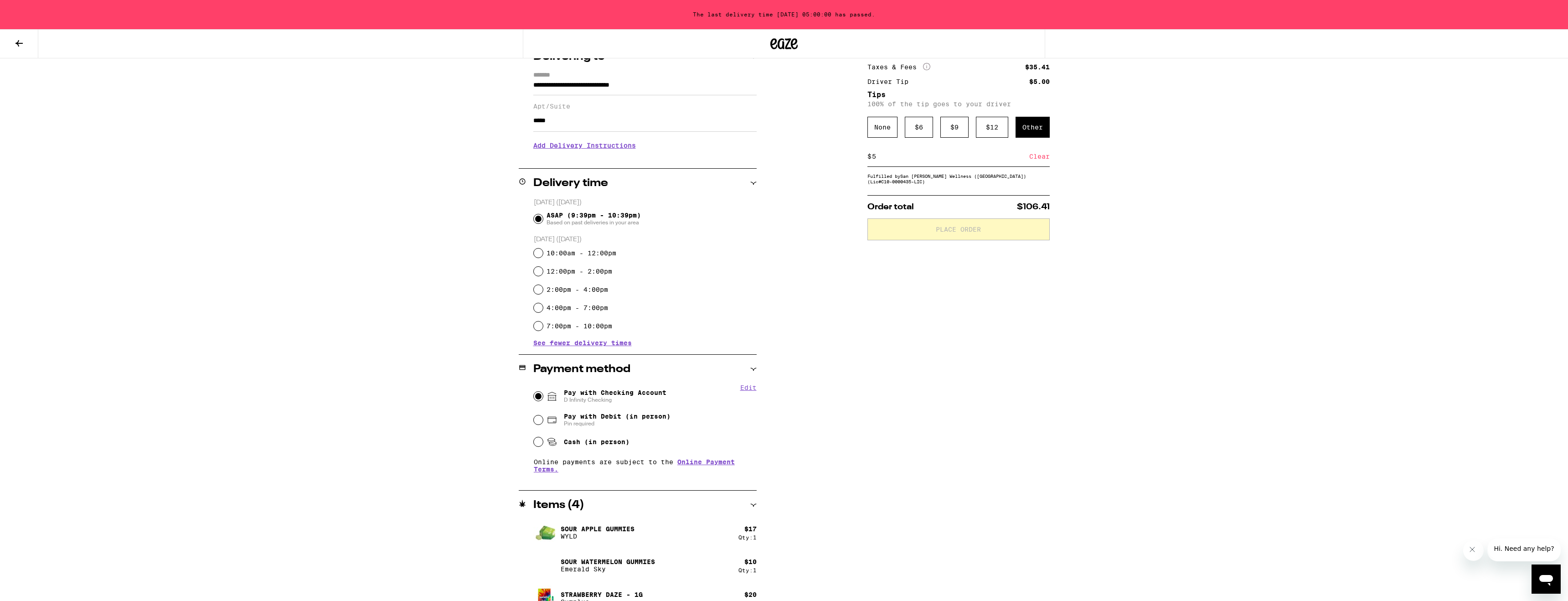
scroll to position [0, 0]
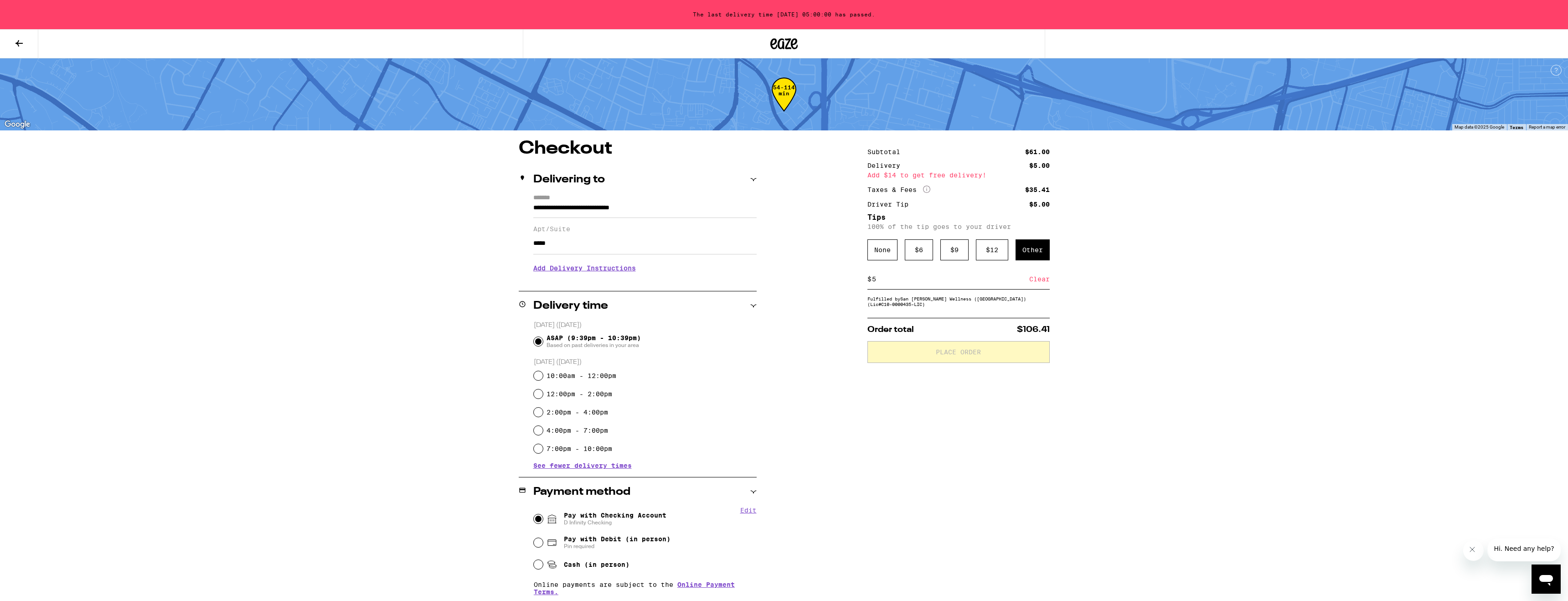
click at [539, 340] on input "ASAP (9:39pm - 10:39pm) Based on past deliveries in your area" at bounding box center [538, 341] width 9 height 9
click at [536, 378] on input "10:00am - 12:00pm" at bounding box center [538, 376] width 9 height 9
radio input "true"
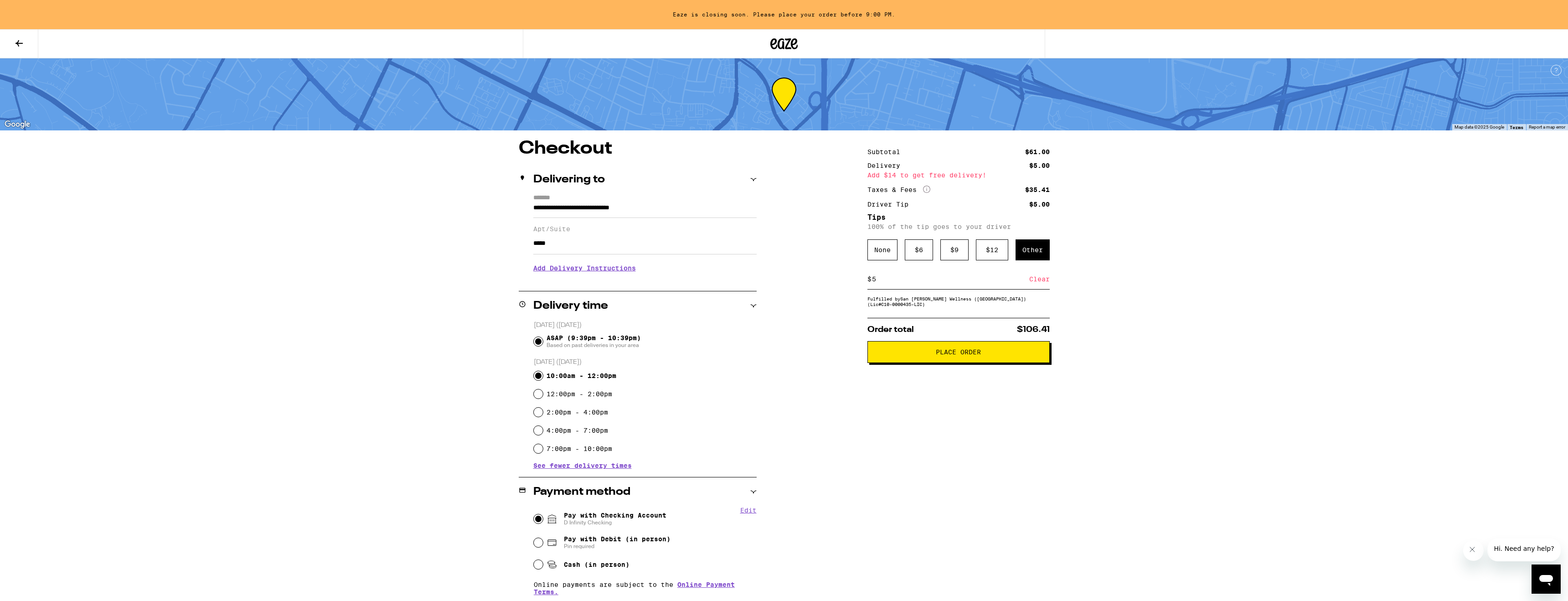
click at [540, 344] on input "ASAP (9:39pm - 10:39pm) Based on past deliveries in your area" at bounding box center [538, 341] width 9 height 9
radio input "true"
click at [977, 355] on span "Place Order" at bounding box center [958, 352] width 45 height 6
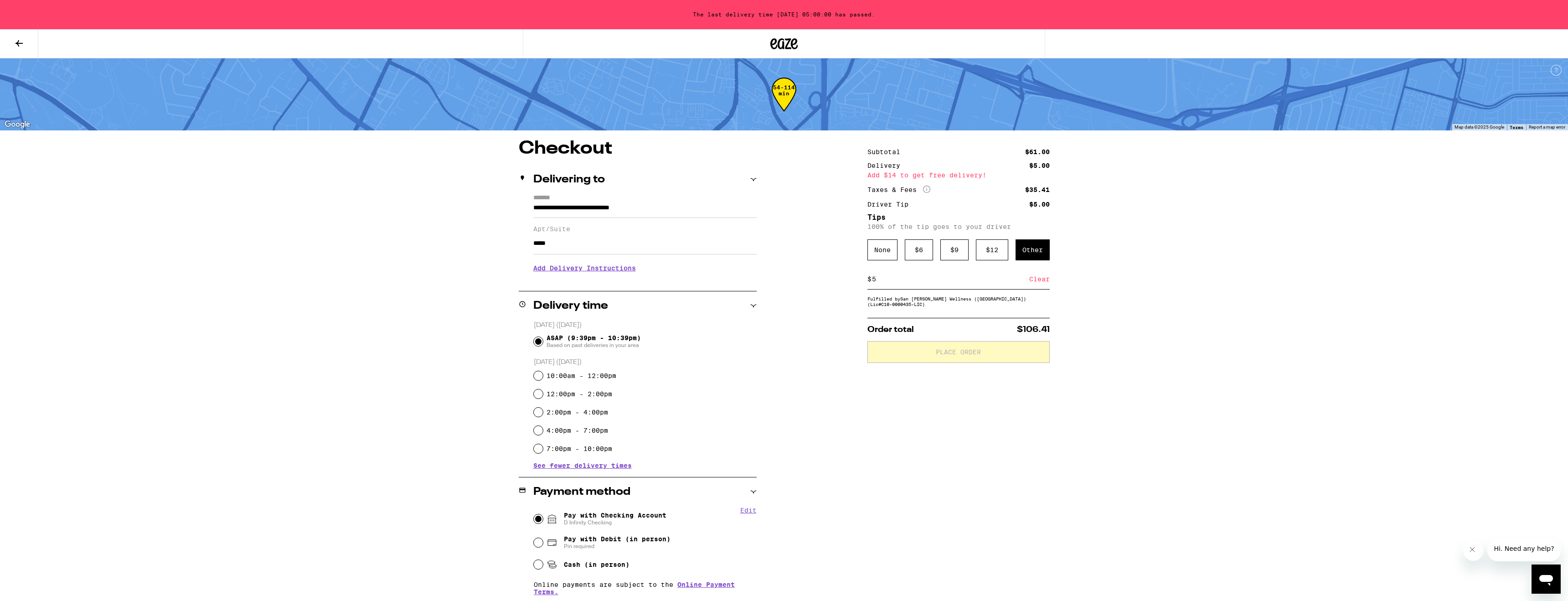
click at [1034, 18] on div "The last delivery time [DATE] 05:00:00 has passed." at bounding box center [784, 15] width 1568 height 29
click at [539, 376] on input "10:00am - 12:00pm" at bounding box center [538, 376] width 9 height 9
radio input "true"
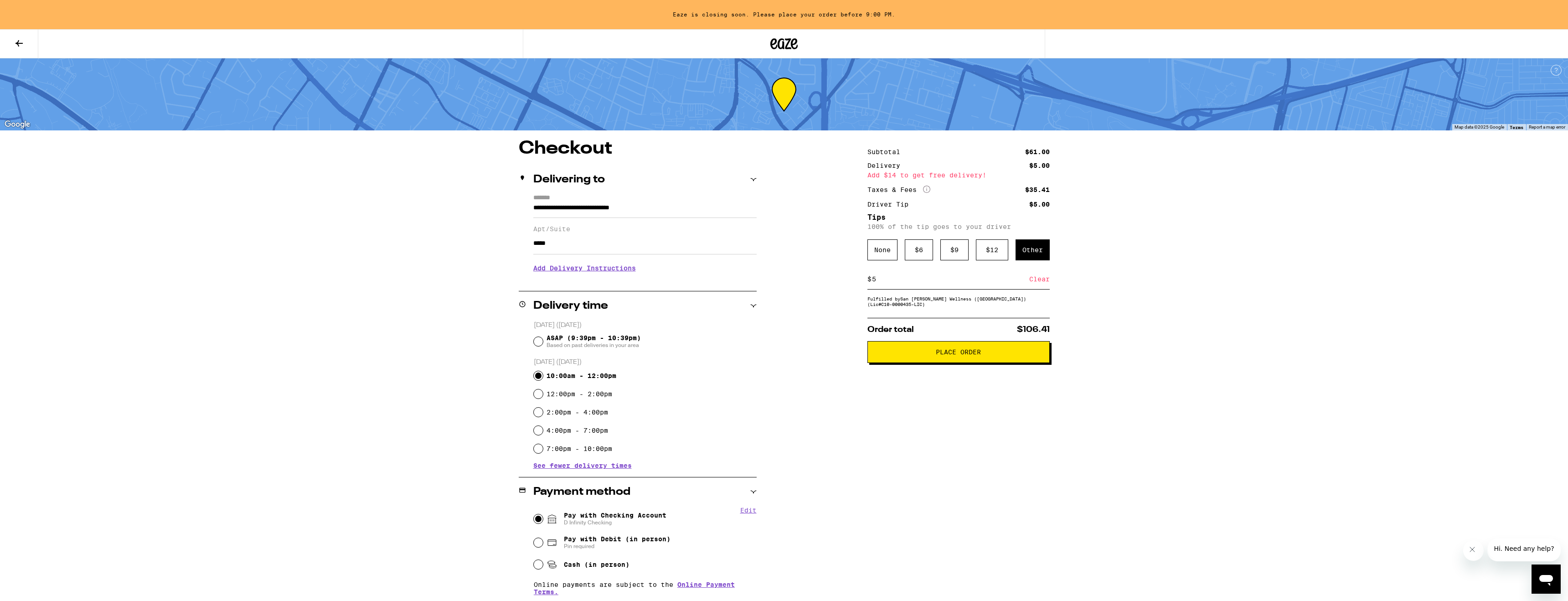
click at [976, 361] on div "Subtotal $61.00 Delivery $5.00 Add $14 to get free delivery! Taxes & Fees More …" at bounding box center [959, 457] width 183 height 634
click at [957, 355] on span "Place Order" at bounding box center [958, 352] width 45 height 6
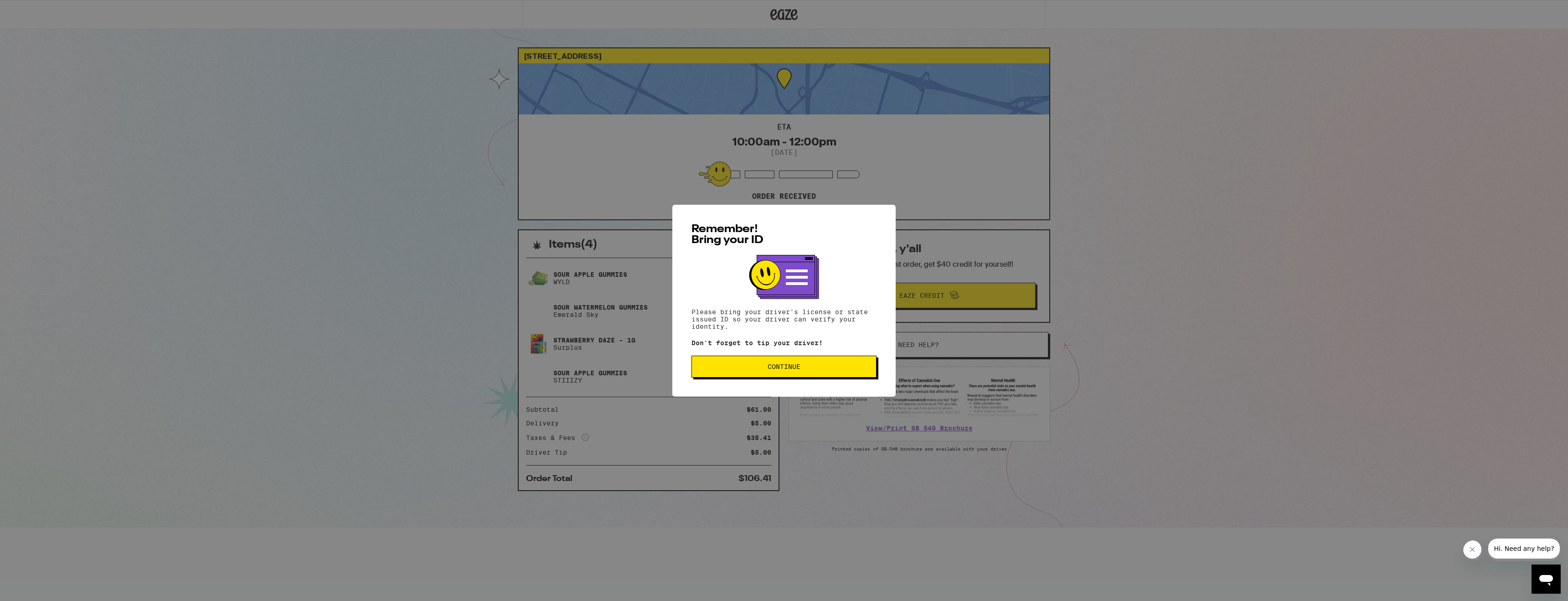
click at [803, 373] on button "Continue" at bounding box center [784, 367] width 185 height 22
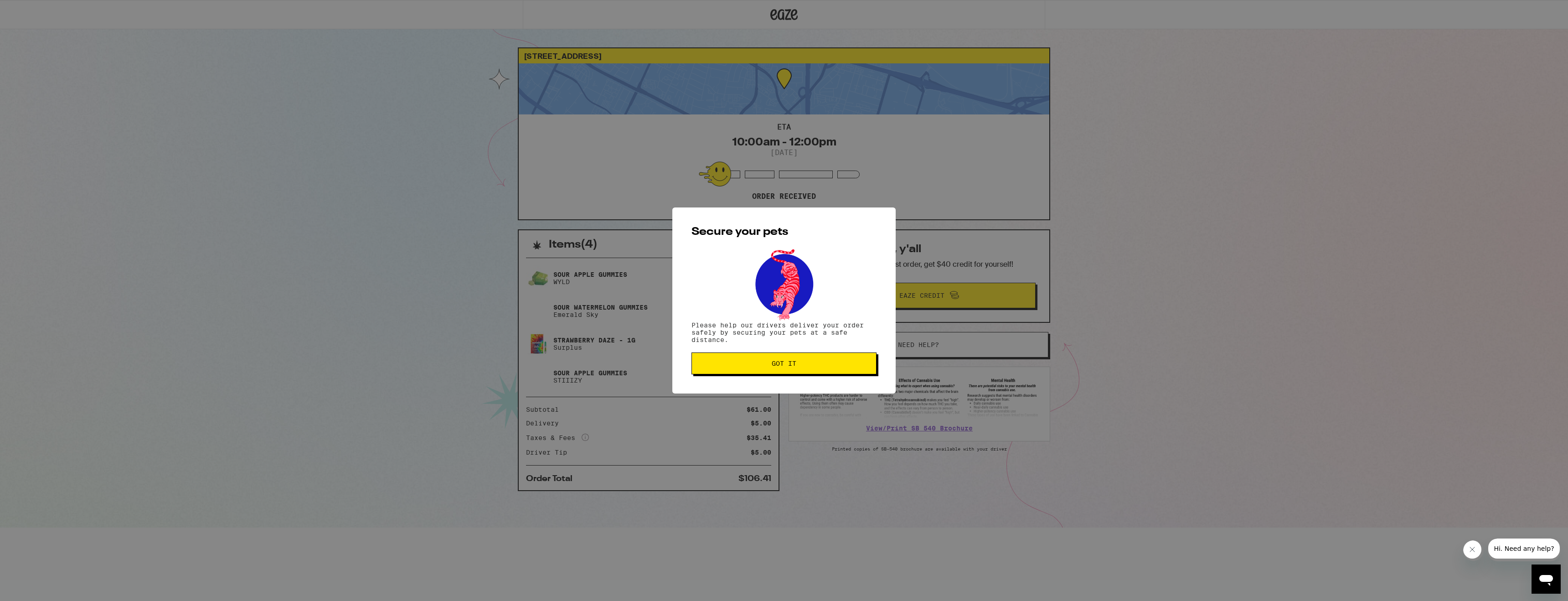
click at [790, 364] on span "Got it" at bounding box center [784, 364] width 24 height 6
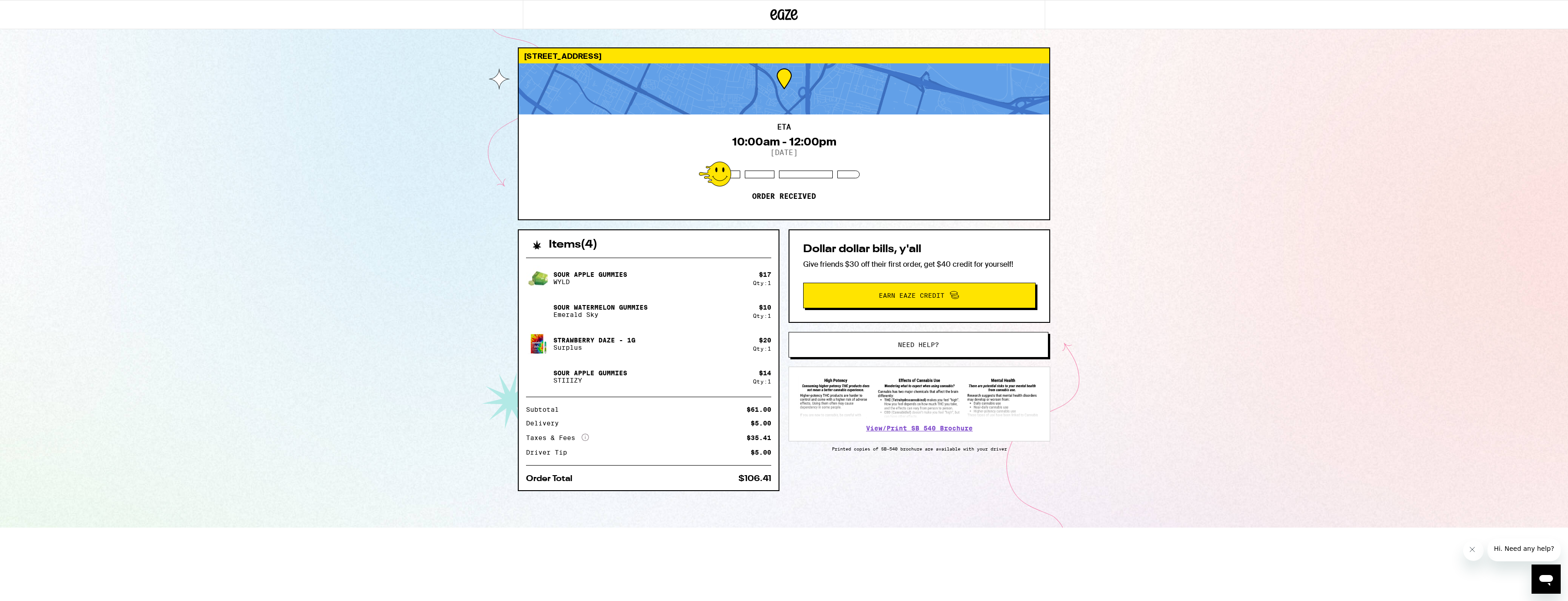
click at [1475, 549] on icon "Close message from company" at bounding box center [1472, 549] width 7 height 7
